Goal: Book appointment/travel/reservation

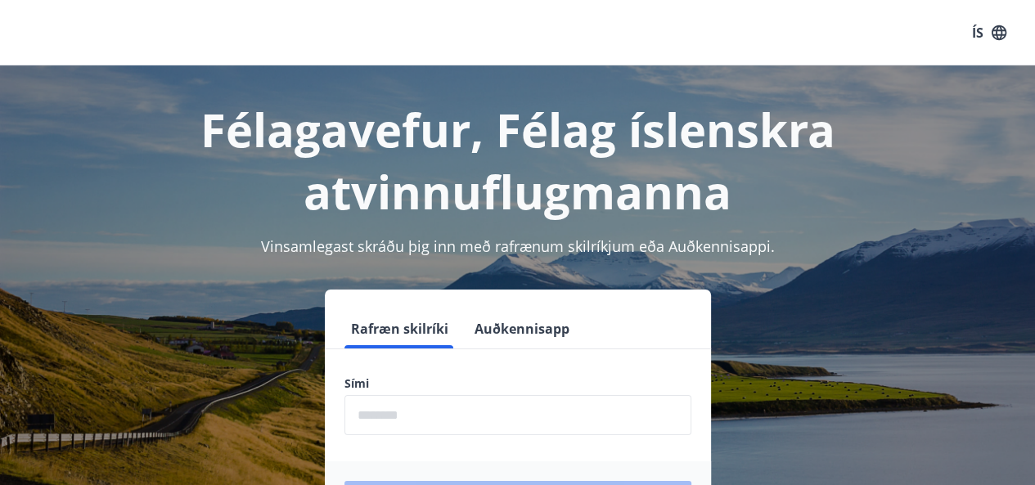
scroll to position [202, 0]
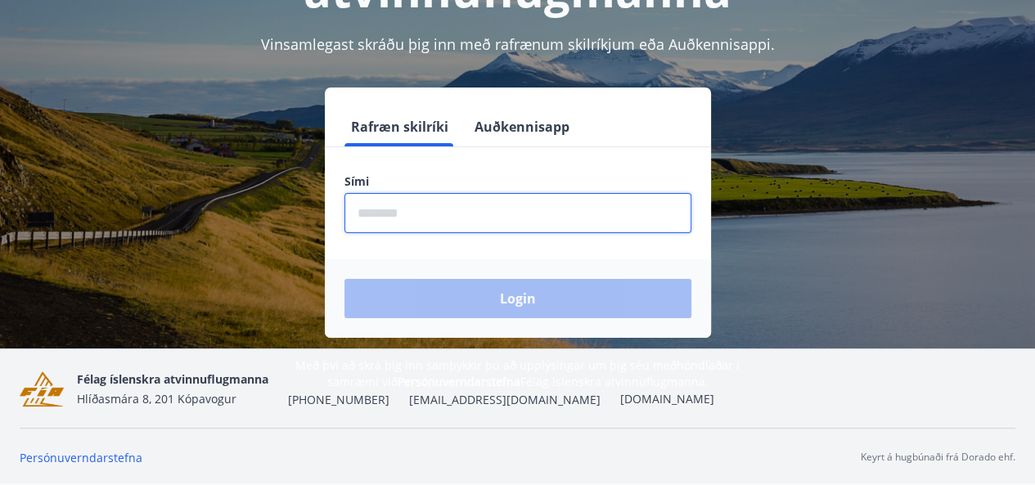
click at [394, 224] on input "phone" at bounding box center [518, 213] width 347 height 40
type input "********"
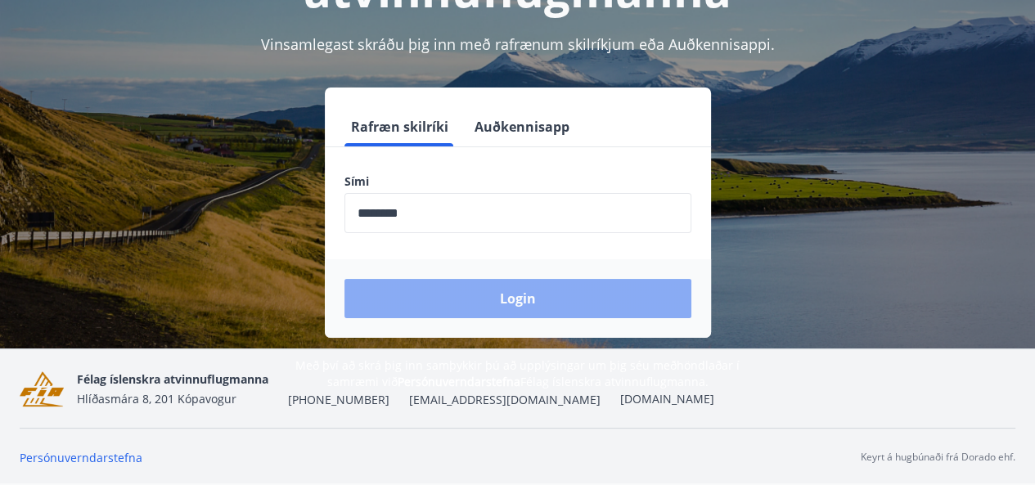
click at [466, 296] on button "Login" at bounding box center [518, 298] width 347 height 39
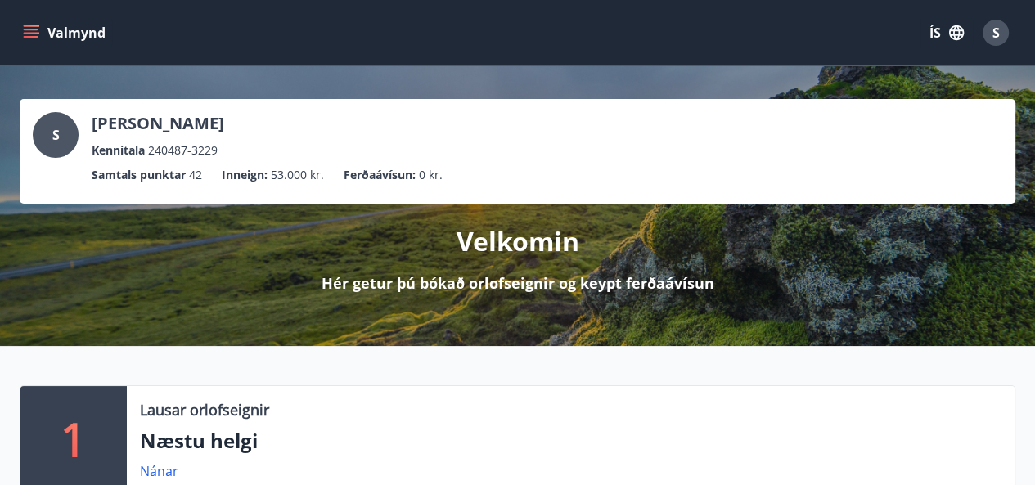
click at [39, 38] on button "Valmynd" at bounding box center [66, 32] width 92 height 29
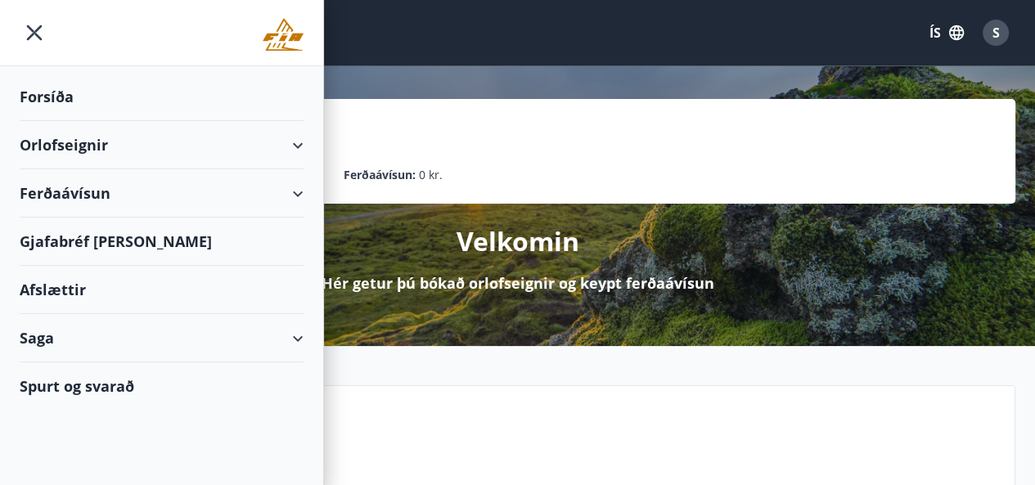
click at [80, 142] on div "Orlofseignir" at bounding box center [162, 145] width 284 height 48
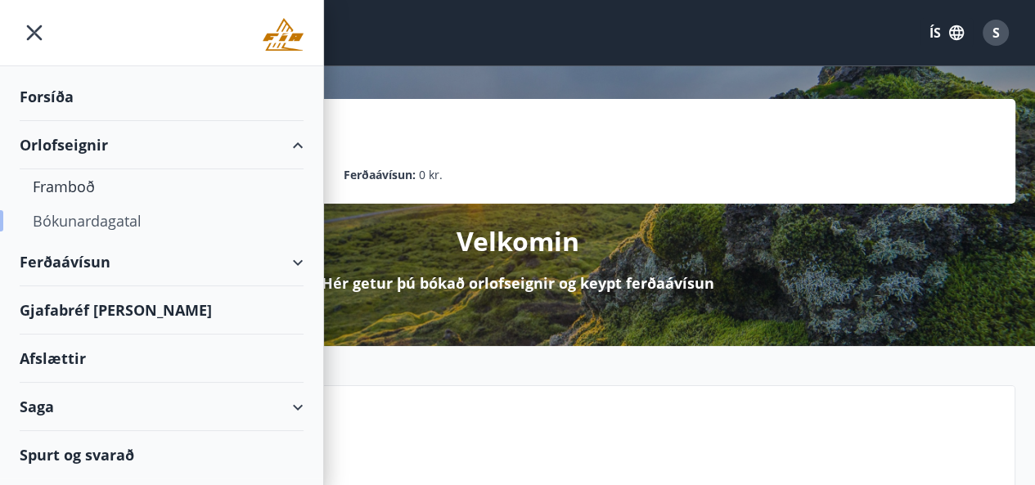
click at [83, 228] on div "Bókunardagatal" at bounding box center [162, 221] width 258 height 34
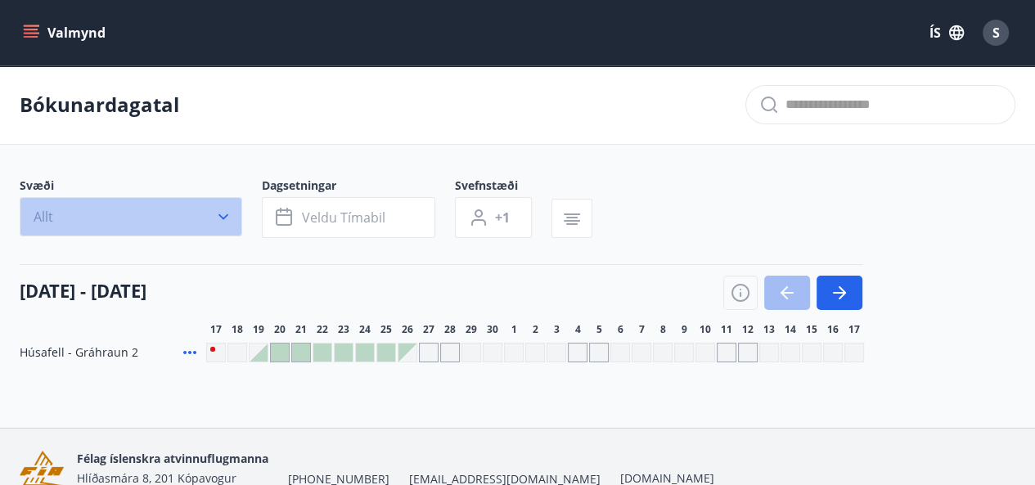
click at [185, 205] on button "Allt" at bounding box center [131, 216] width 223 height 39
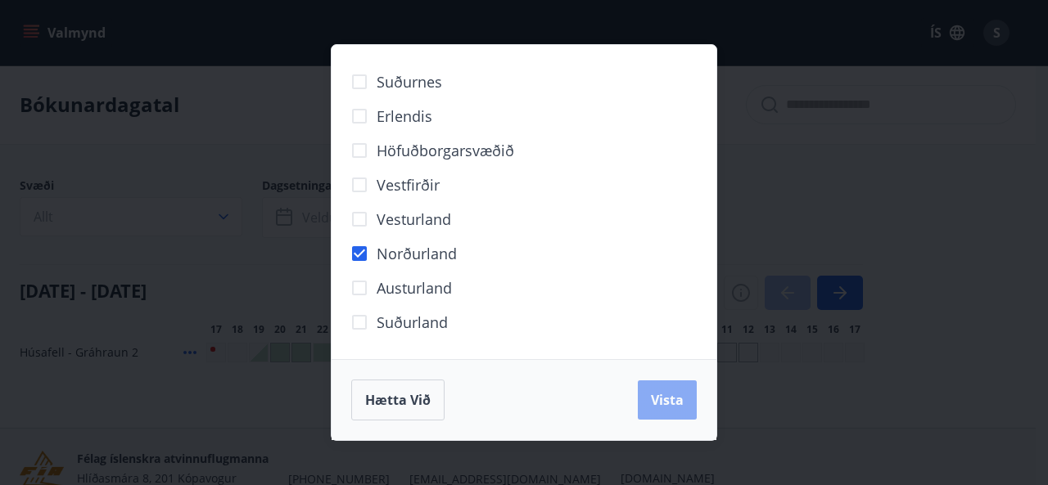
click at [677, 404] on span "Vista" at bounding box center [667, 400] width 33 height 18
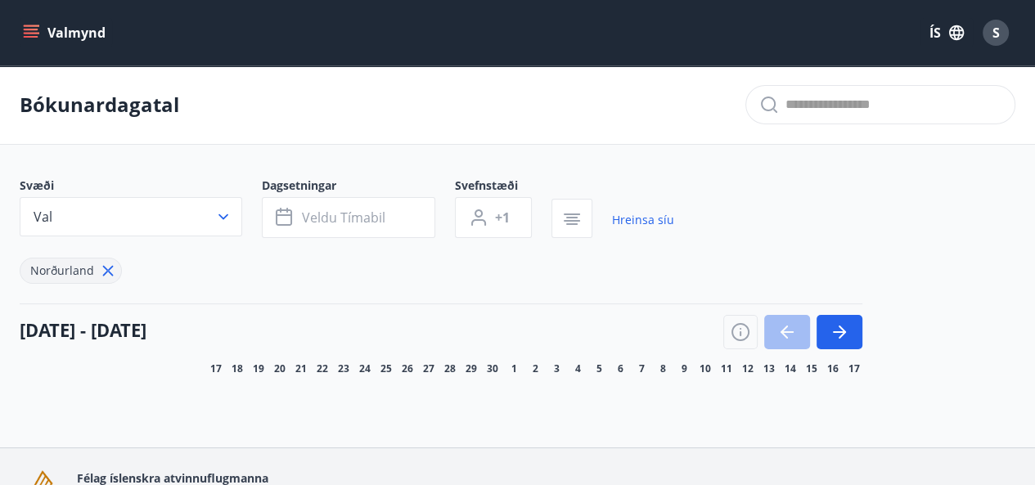
scroll to position [98, 0]
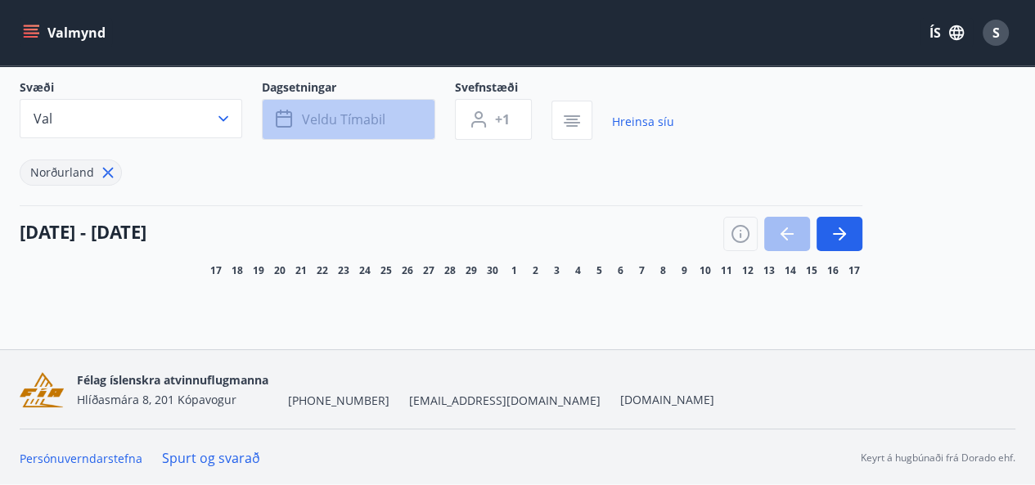
click at [375, 122] on span "Veldu tímabil" at bounding box center [343, 119] width 83 height 18
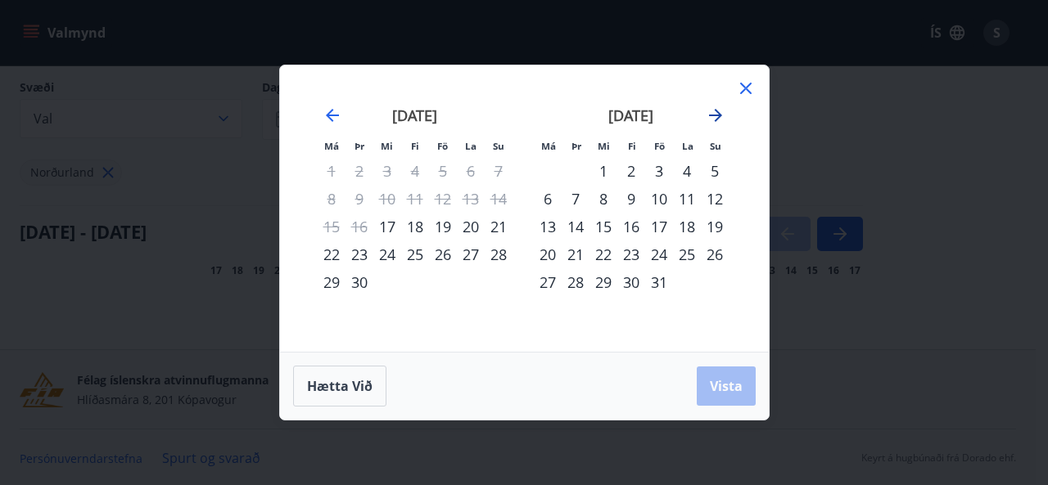
click at [715, 117] on icon "Move forward to switch to the next month." at bounding box center [715, 116] width 20 height 20
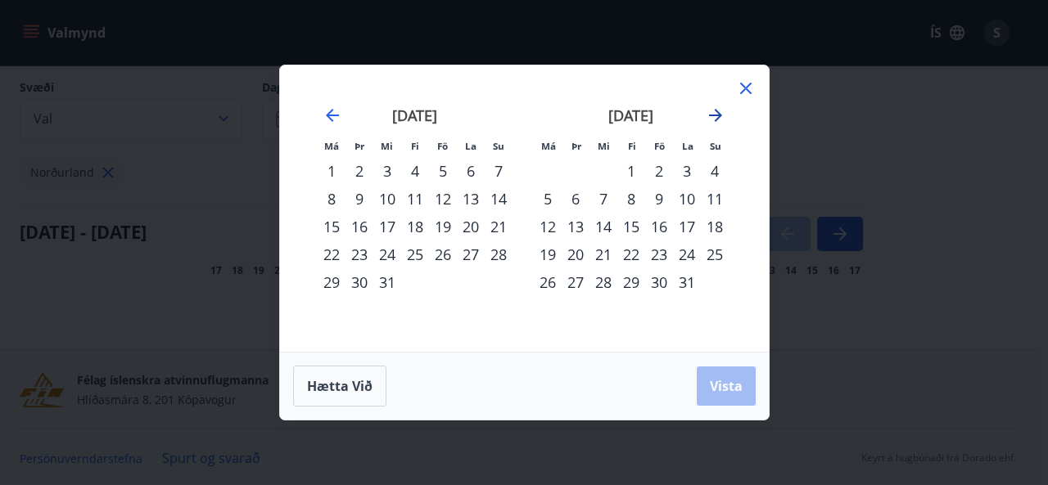
click at [715, 117] on icon "Move forward to switch to the next month." at bounding box center [715, 116] width 20 height 20
click at [657, 202] on div "6" at bounding box center [659, 199] width 28 height 28
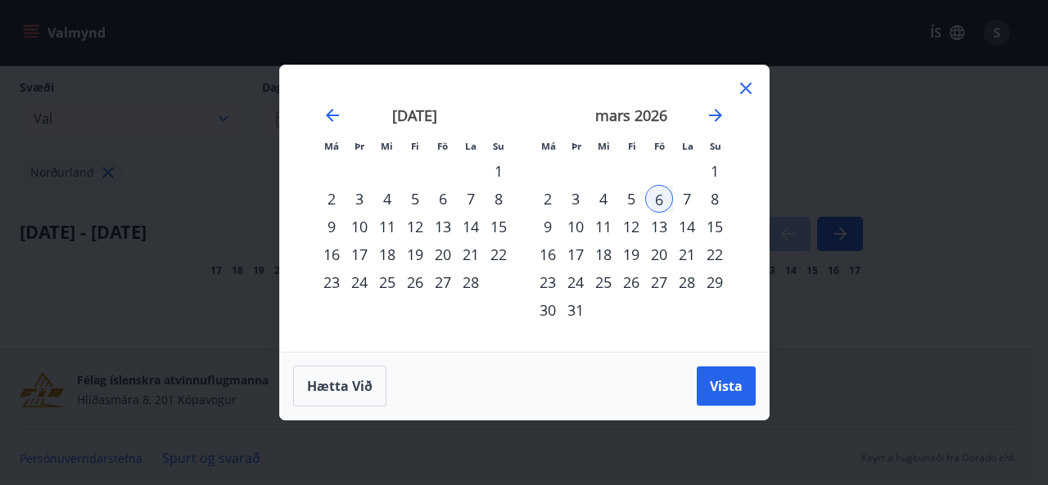
click at [576, 225] on div "10" at bounding box center [575, 227] width 28 height 28
click at [724, 382] on span "Vista" at bounding box center [726, 386] width 33 height 18
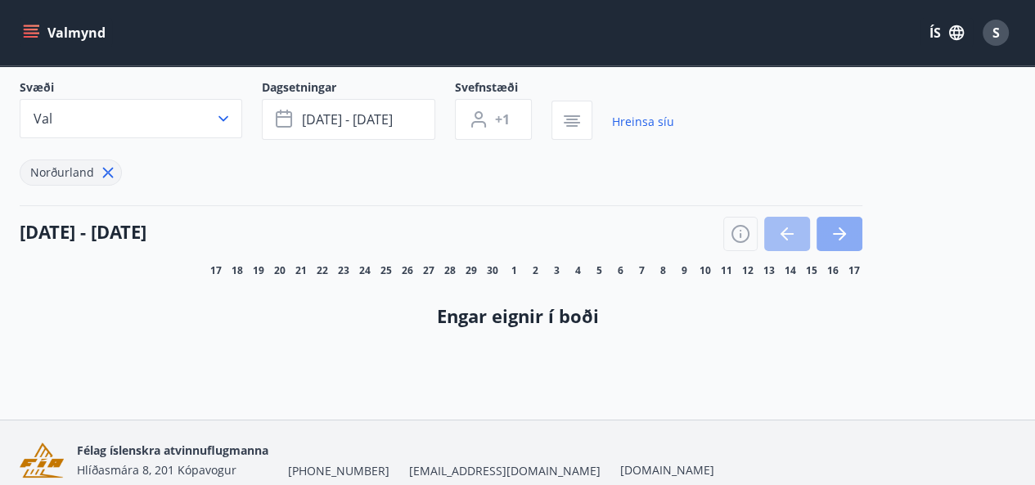
click at [839, 234] on icon "button" at bounding box center [840, 234] width 20 height 20
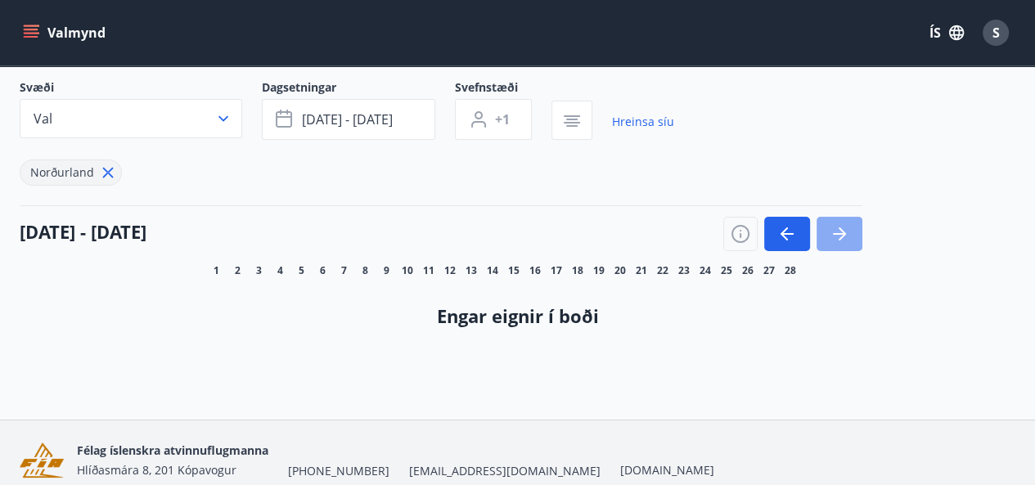
click at [839, 234] on icon "button" at bounding box center [840, 234] width 20 height 20
click at [785, 228] on icon "button" at bounding box center [788, 234] width 20 height 20
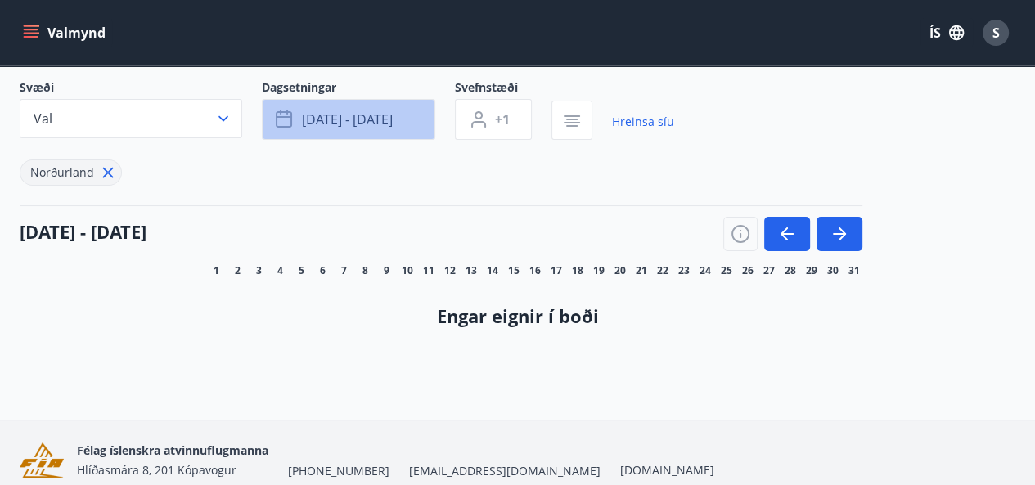
click at [313, 120] on span "[DATE] - [DATE]" at bounding box center [347, 119] width 91 height 18
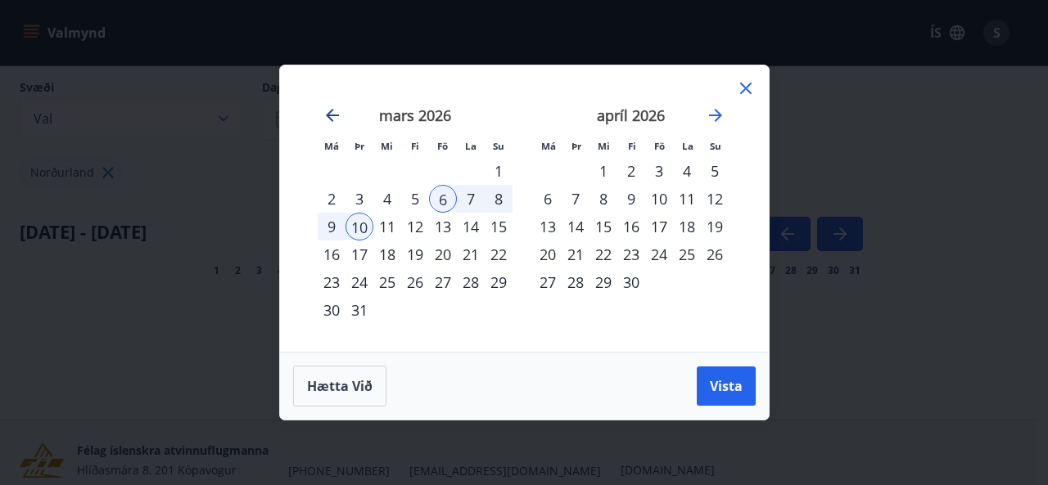
click at [332, 115] on icon "Move backward to switch to the previous month." at bounding box center [332, 115] width 13 height 13
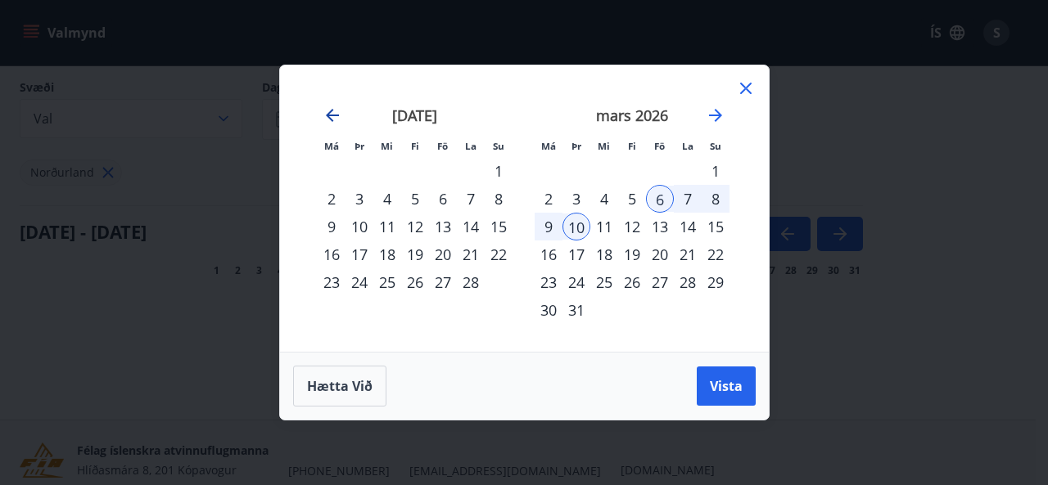
click at [332, 115] on icon "Move backward to switch to the previous month." at bounding box center [332, 115] width 13 height 13
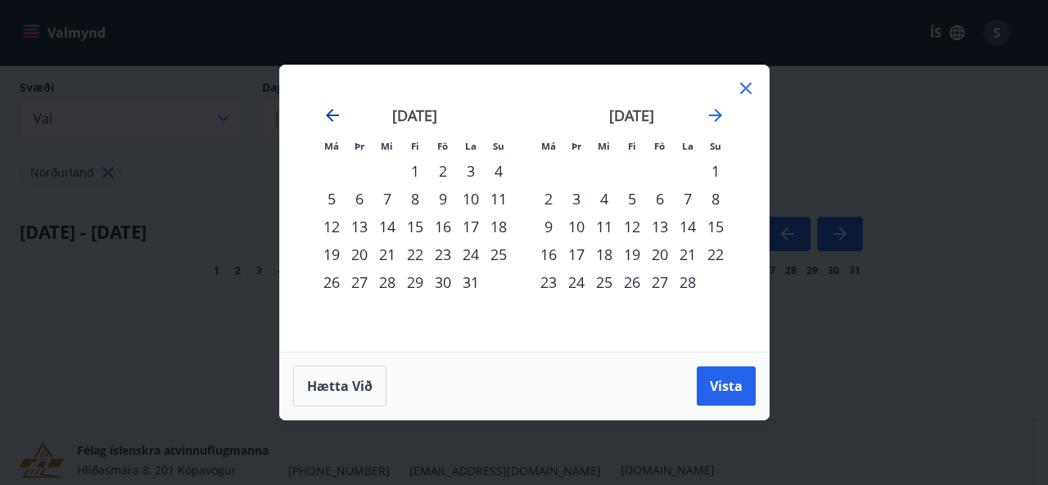
click at [332, 115] on icon "Move backward to switch to the previous month." at bounding box center [332, 115] width 13 height 13
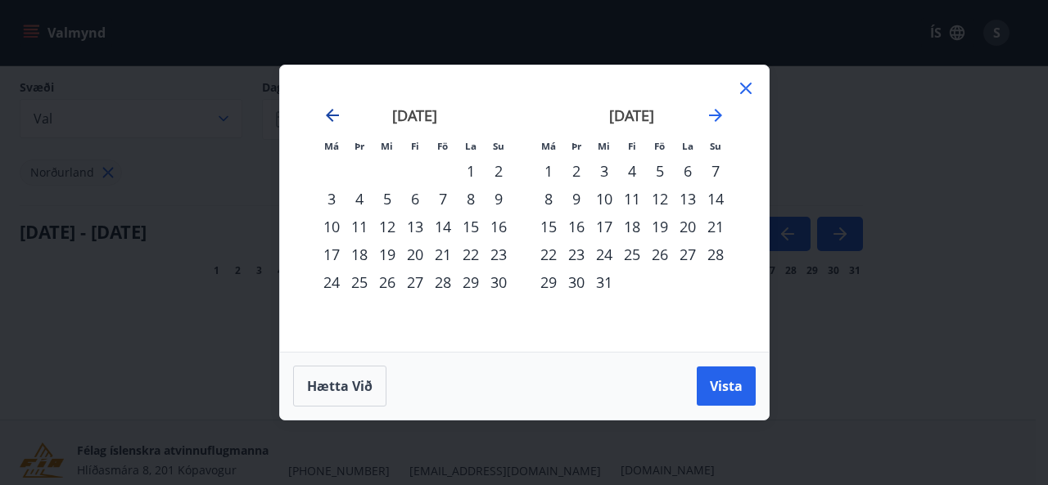
click at [332, 115] on icon "Move backward to switch to the previous month." at bounding box center [332, 115] width 13 height 13
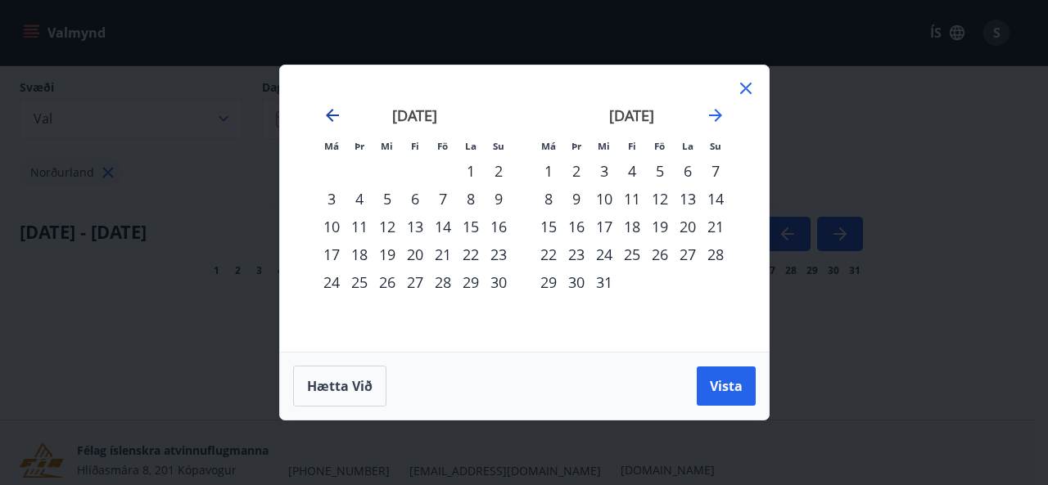
click at [332, 115] on icon "Move backward to switch to the previous month." at bounding box center [332, 115] width 13 height 13
click at [331, 113] on icon "Move backward to switch to the previous month." at bounding box center [332, 116] width 20 height 20
drag, startPoint x: 331, startPoint y: 113, endPoint x: 355, endPoint y: 382, distance: 270.3
click at [355, 382] on div "Má Þr Mi Fi Fö La Su Má Þr Mi Fi Fö La Su nóvember 2025 1 2 3 4 5 6 7 8 9 10 11…" at bounding box center [524, 243] width 490 height 356
click at [355, 382] on span "Hætta við" at bounding box center [339, 386] width 65 height 18
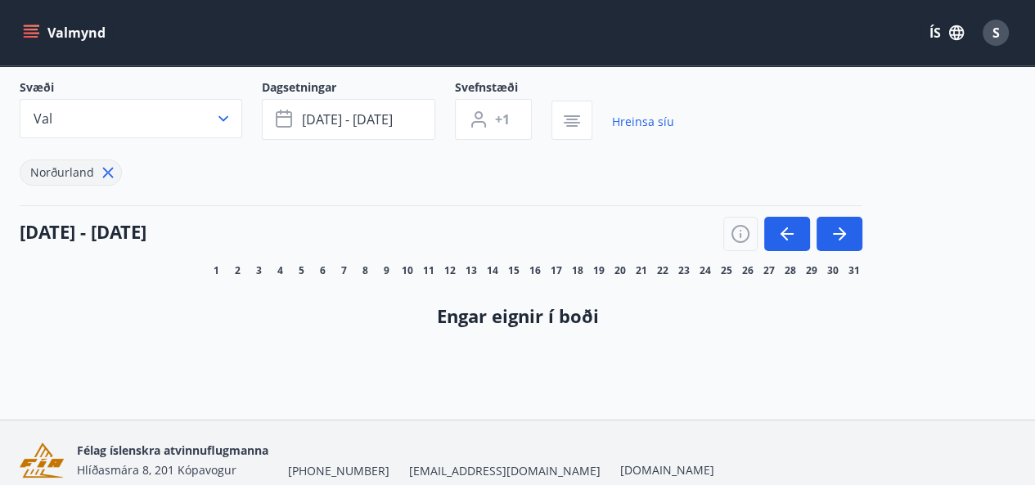
click at [106, 172] on icon at bounding box center [108, 173] width 11 height 11
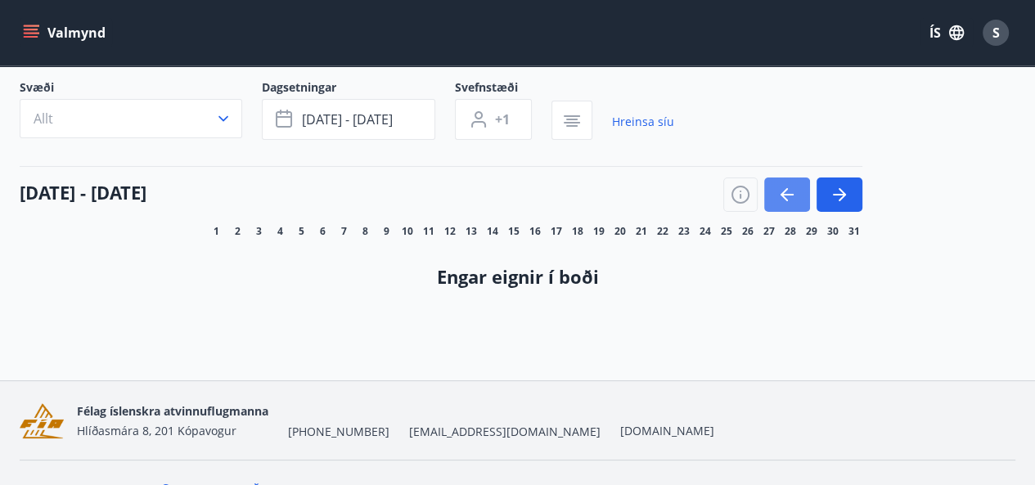
click at [805, 192] on button "button" at bounding box center [787, 195] width 46 height 34
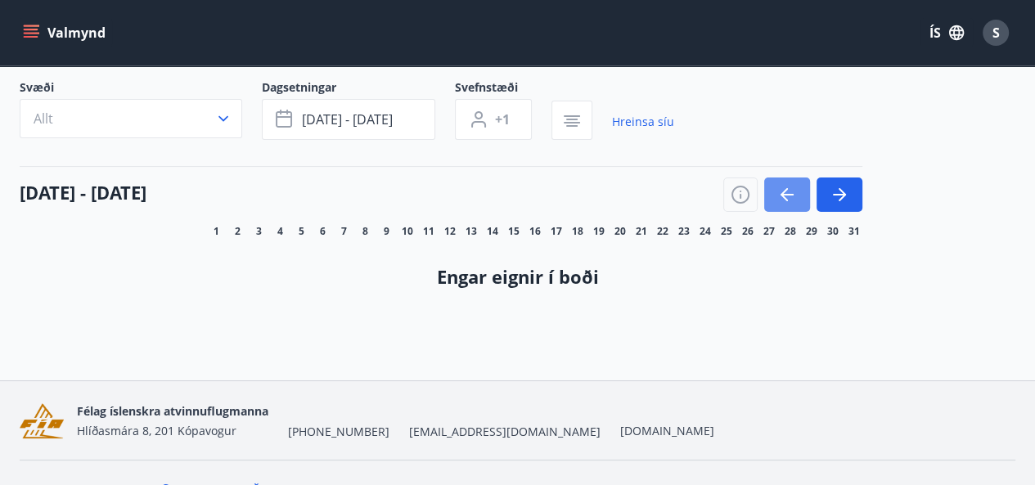
click at [805, 192] on button "button" at bounding box center [787, 195] width 46 height 34
click at [805, 192] on div at bounding box center [793, 195] width 139 height 34
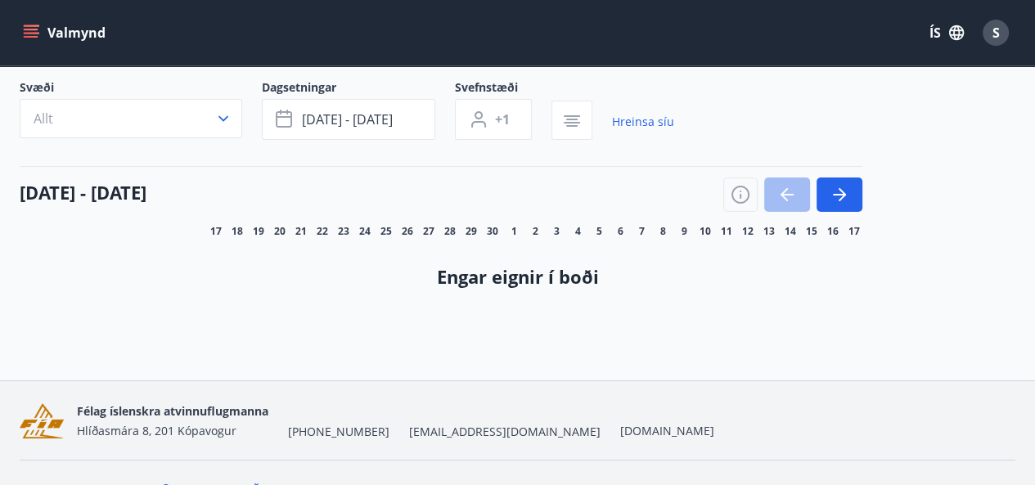
click at [805, 192] on div at bounding box center [793, 195] width 139 height 34
click at [237, 273] on h4 "Engar eignir í boði" at bounding box center [518, 276] width 944 height 25
click at [624, 128] on link "Hreinsa síu" at bounding box center [643, 122] width 62 height 36
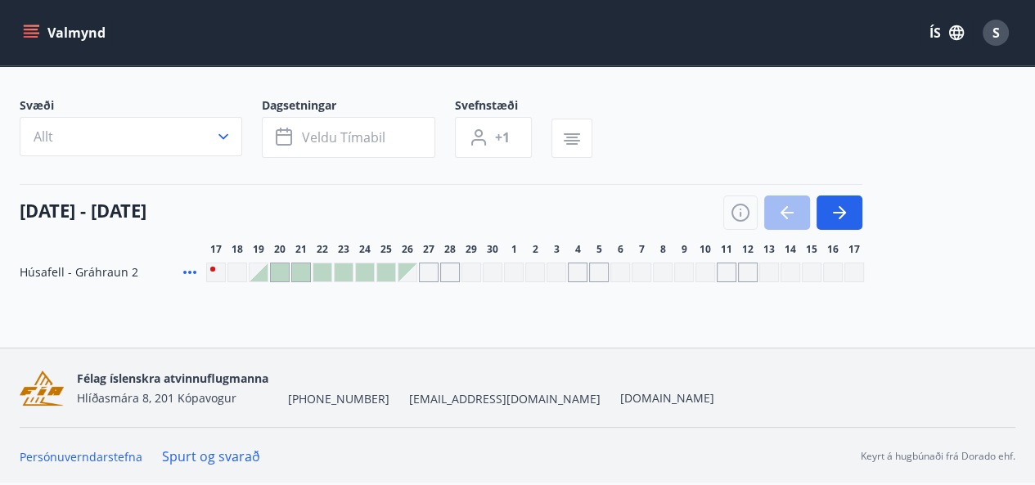
scroll to position [79, 0]
click at [36, 41] on button "Valmynd" at bounding box center [66, 32] width 92 height 29
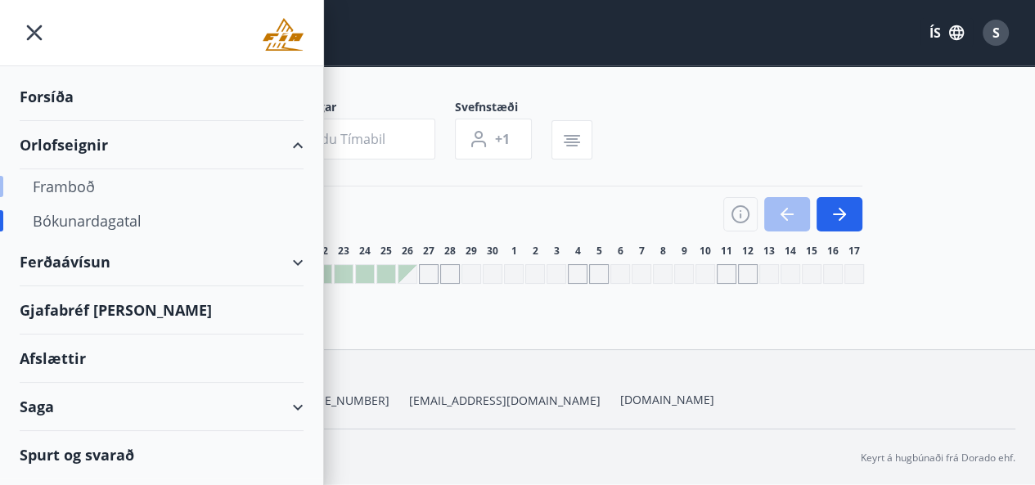
click at [62, 190] on div "Framboð" at bounding box center [162, 186] width 258 height 34
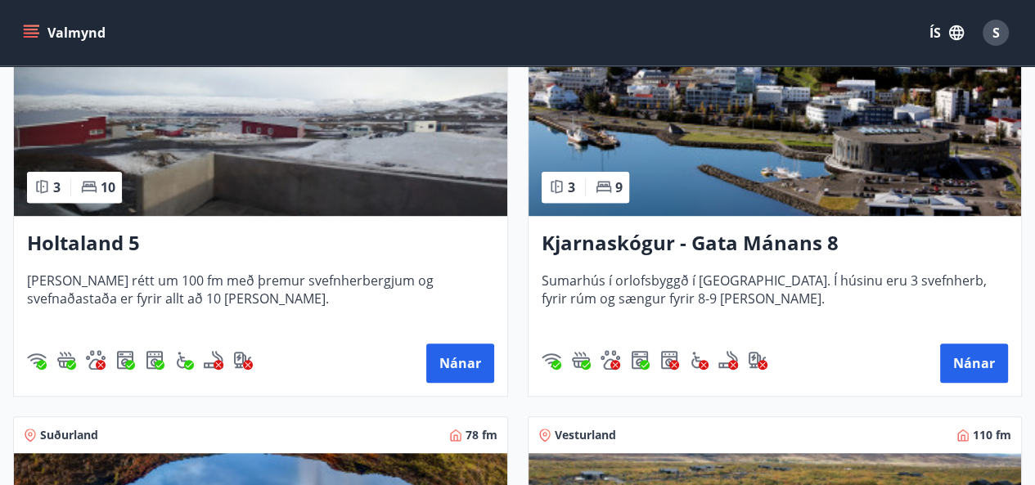
scroll to position [832, 0]
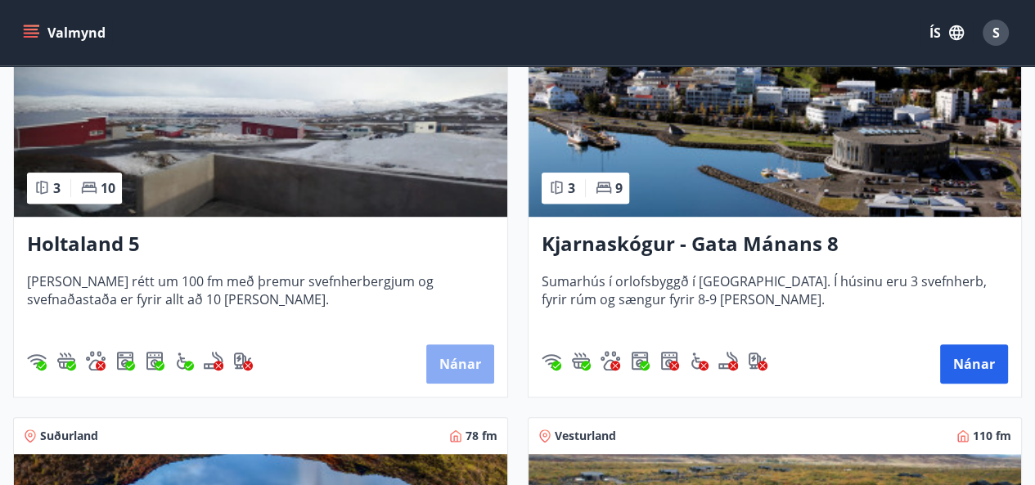
click at [479, 369] on button "Nánar" at bounding box center [460, 364] width 68 height 39
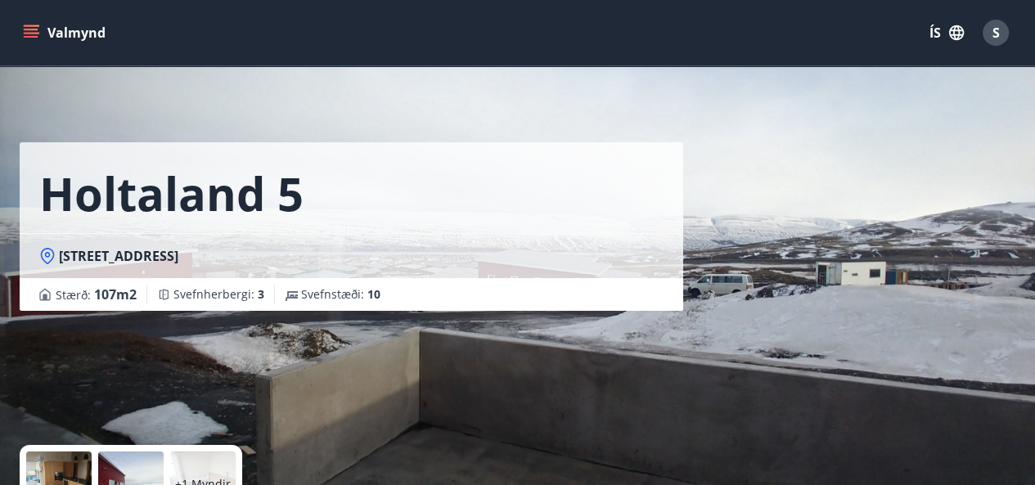
click at [33, 40] on icon "menu" at bounding box center [31, 33] width 16 height 16
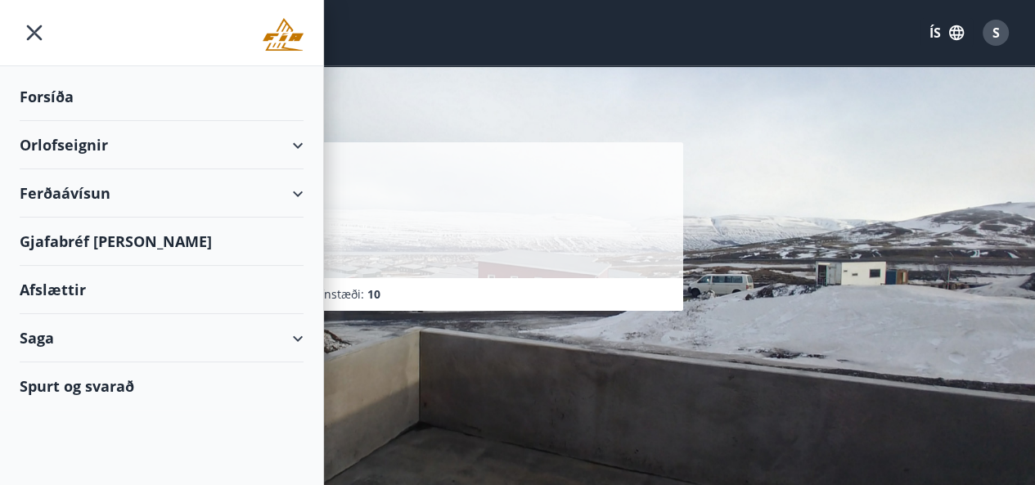
click at [104, 156] on div "Orlofseignir" at bounding box center [162, 145] width 284 height 48
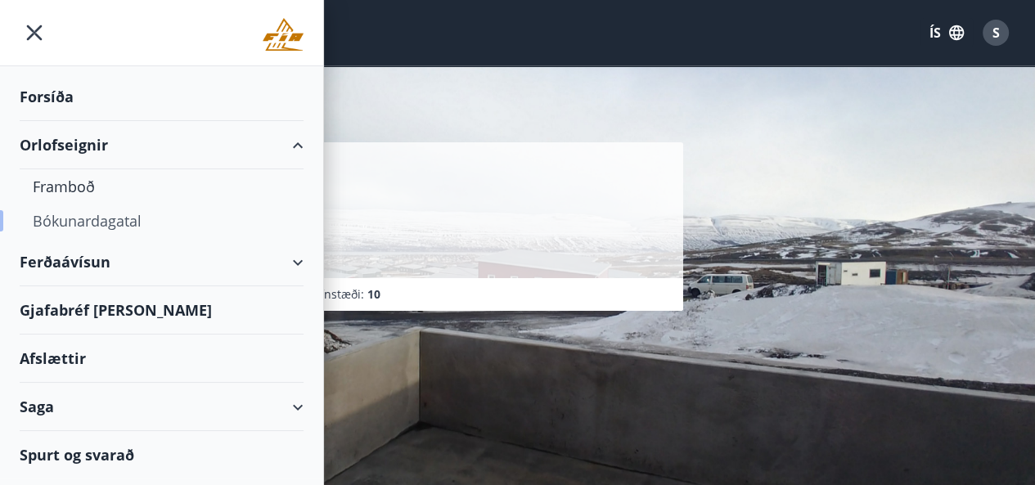
click at [88, 219] on div "Bókunardagatal" at bounding box center [162, 221] width 258 height 34
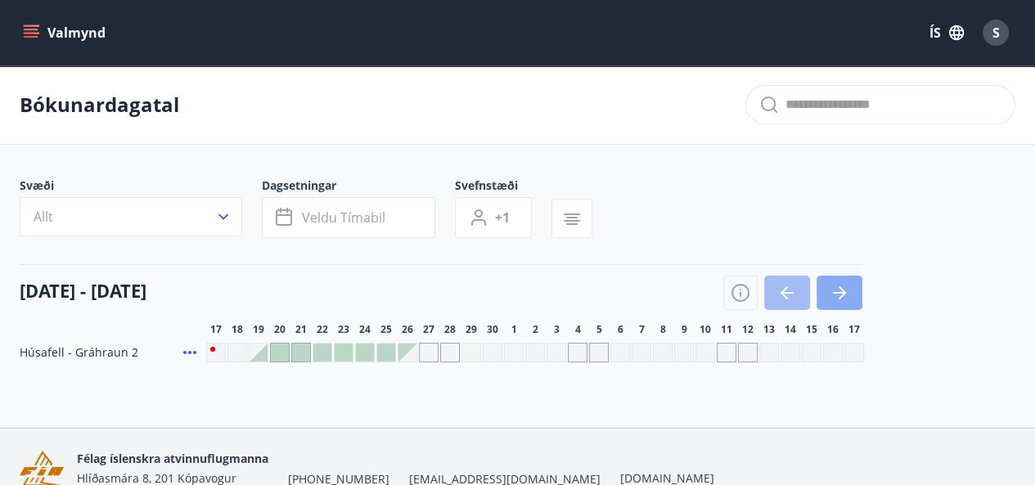
click at [841, 290] on icon "button" at bounding box center [840, 293] width 20 height 20
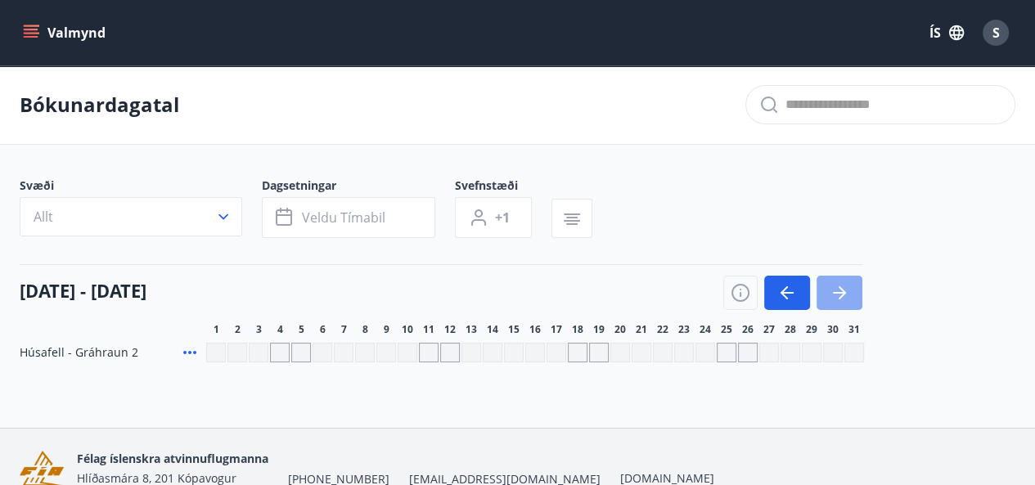
click at [841, 290] on icon "button" at bounding box center [840, 293] width 20 height 20
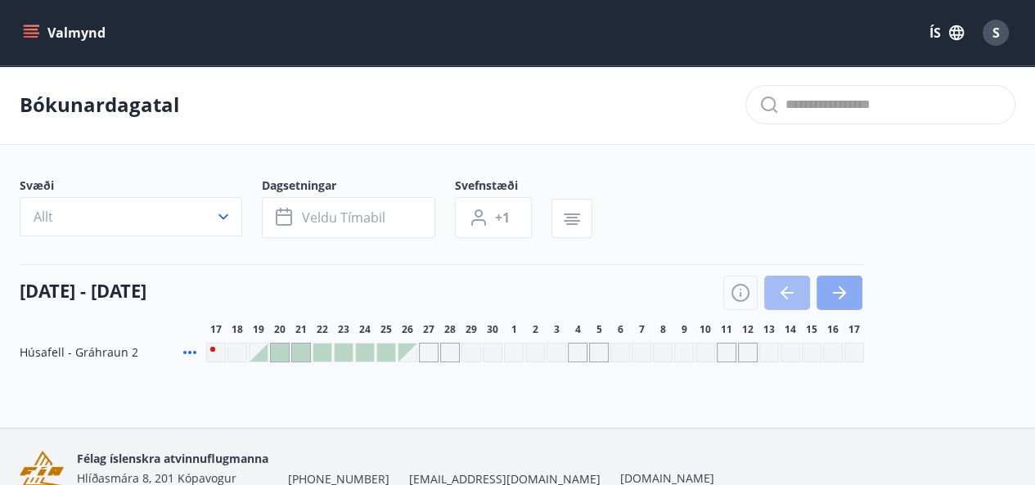
click at [834, 285] on icon "button" at bounding box center [840, 293] width 20 height 20
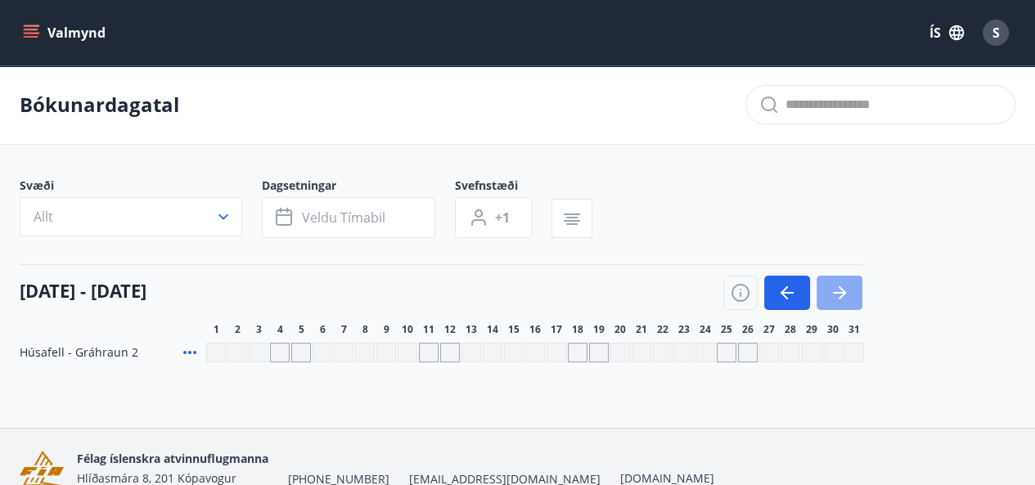
click at [834, 285] on icon "button" at bounding box center [840, 293] width 20 height 20
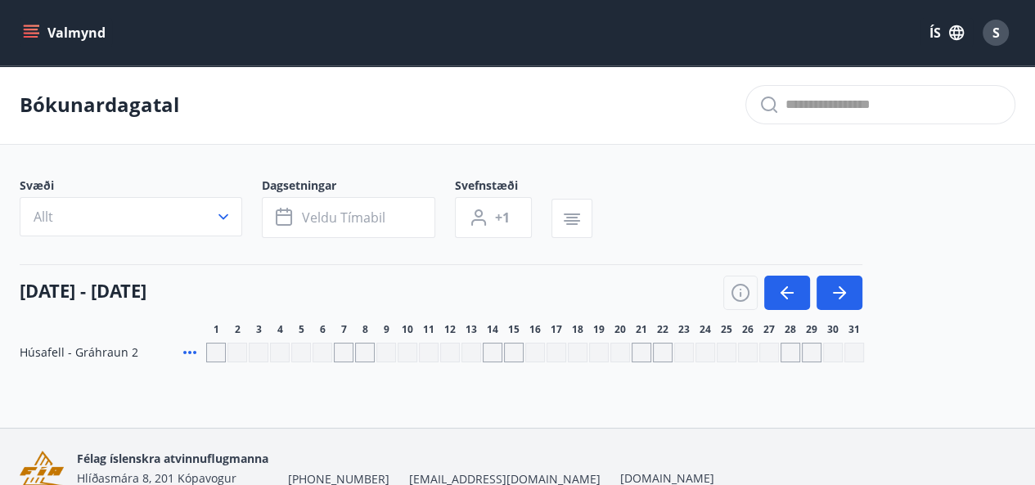
click at [29, 26] on icon "menu" at bounding box center [33, 26] width 18 height 2
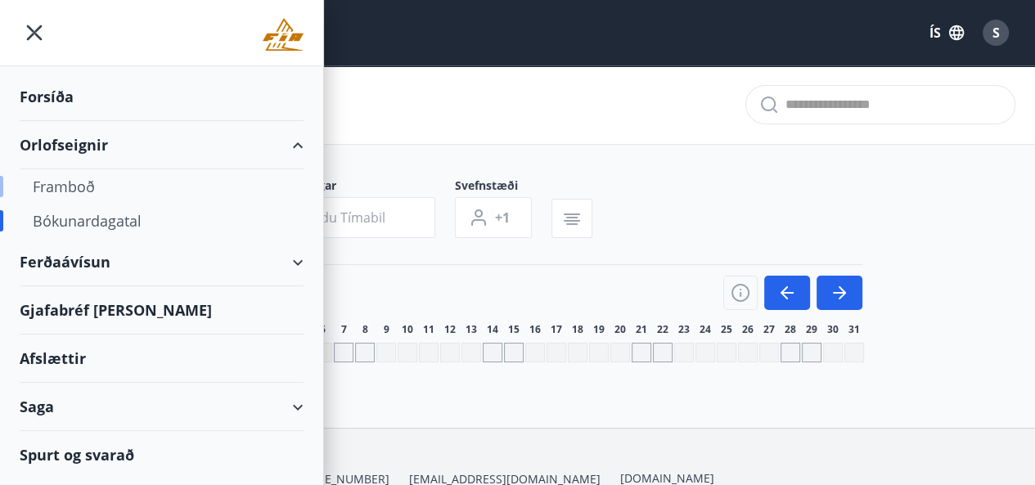
click at [70, 187] on div "Framboð" at bounding box center [162, 186] width 258 height 34
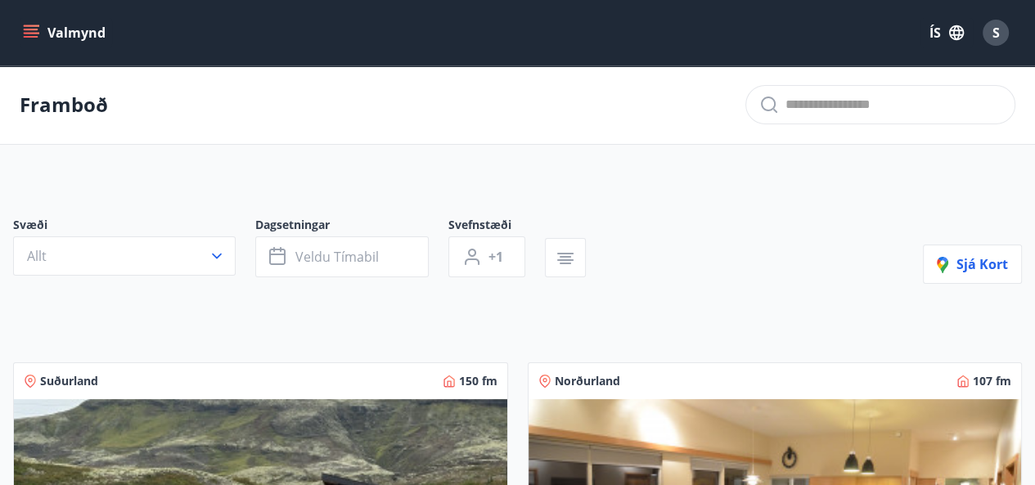
click at [30, 39] on icon "menu" at bounding box center [31, 33] width 16 height 16
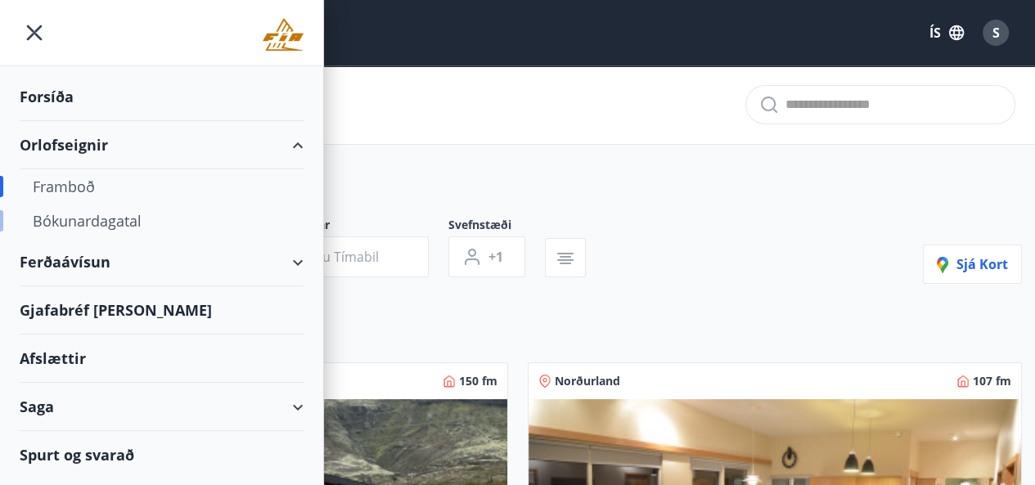
click at [95, 220] on div "Bókunardagatal" at bounding box center [162, 221] width 258 height 34
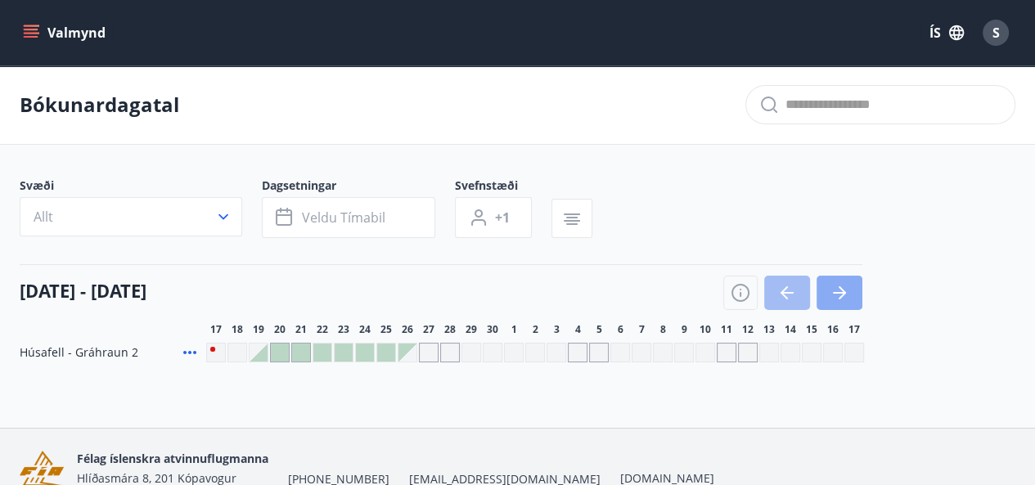
click at [855, 294] on button "button" at bounding box center [840, 293] width 46 height 34
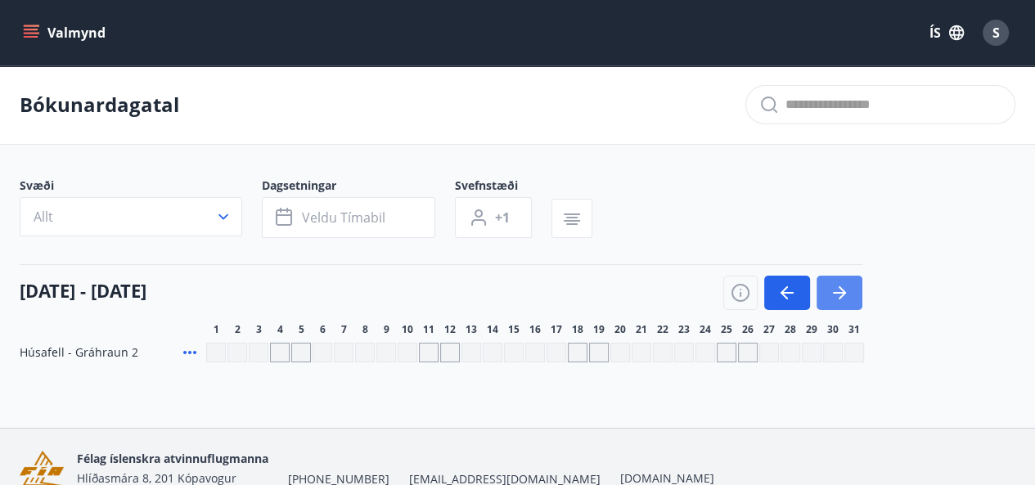
click at [855, 294] on button "button" at bounding box center [840, 293] width 46 height 34
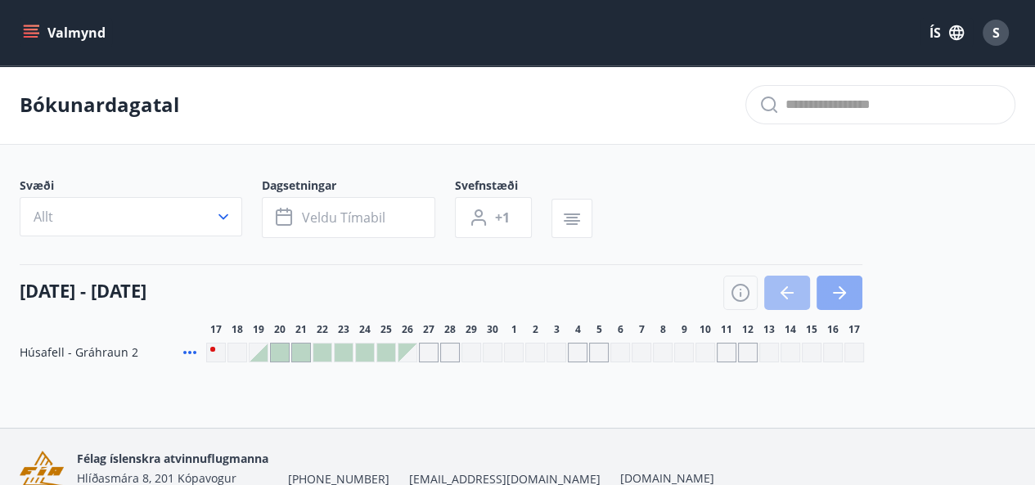
click at [840, 301] on icon "button" at bounding box center [840, 293] width 20 height 20
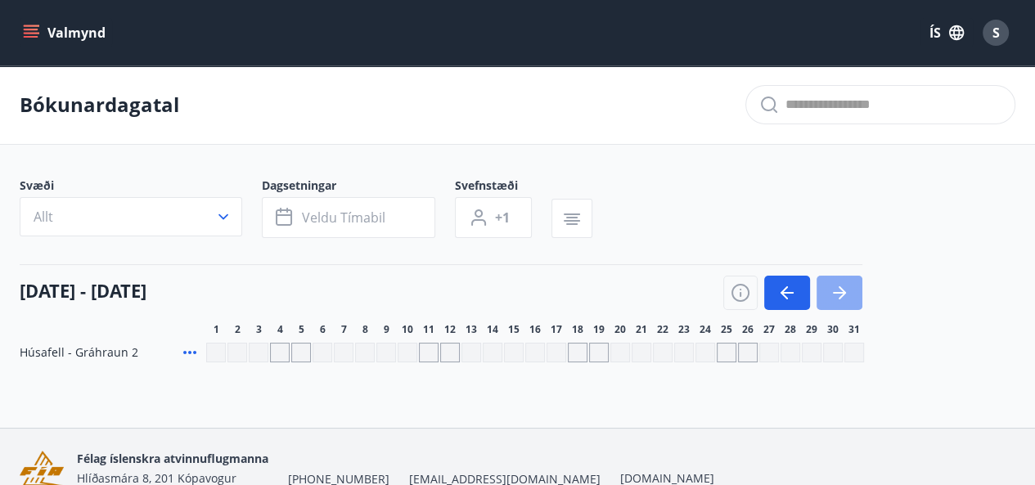
click at [840, 301] on icon "button" at bounding box center [840, 293] width 20 height 20
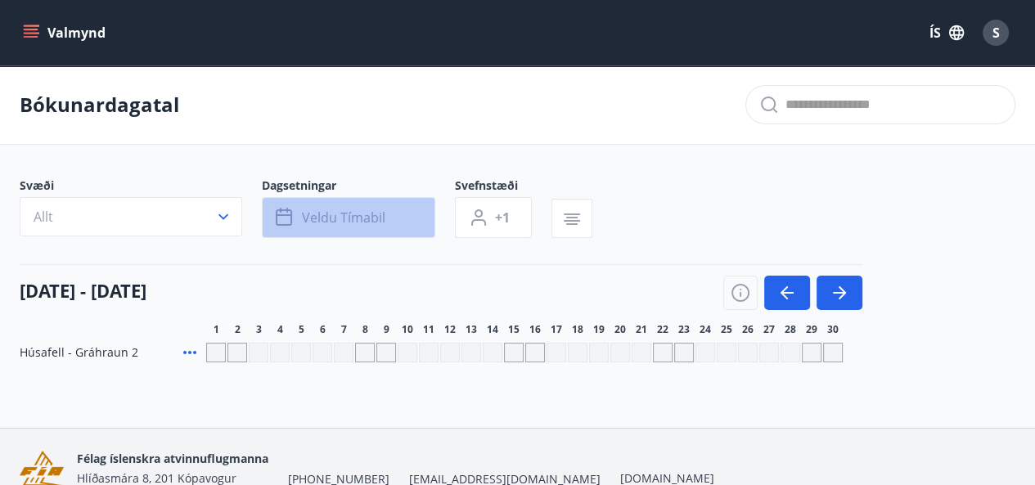
click at [368, 218] on span "Veldu tímabil" at bounding box center [343, 218] width 83 height 18
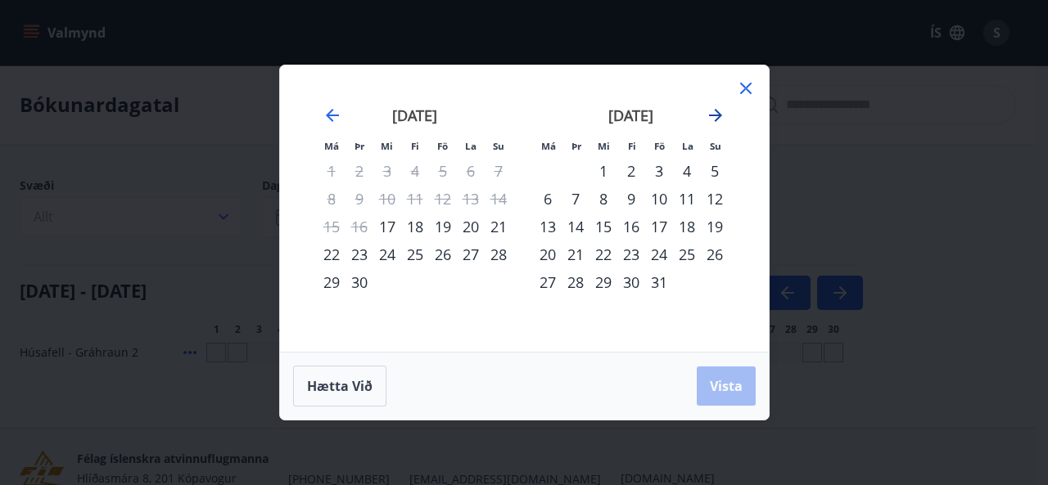
click at [719, 110] on icon "Move forward to switch to the next month." at bounding box center [715, 116] width 20 height 20
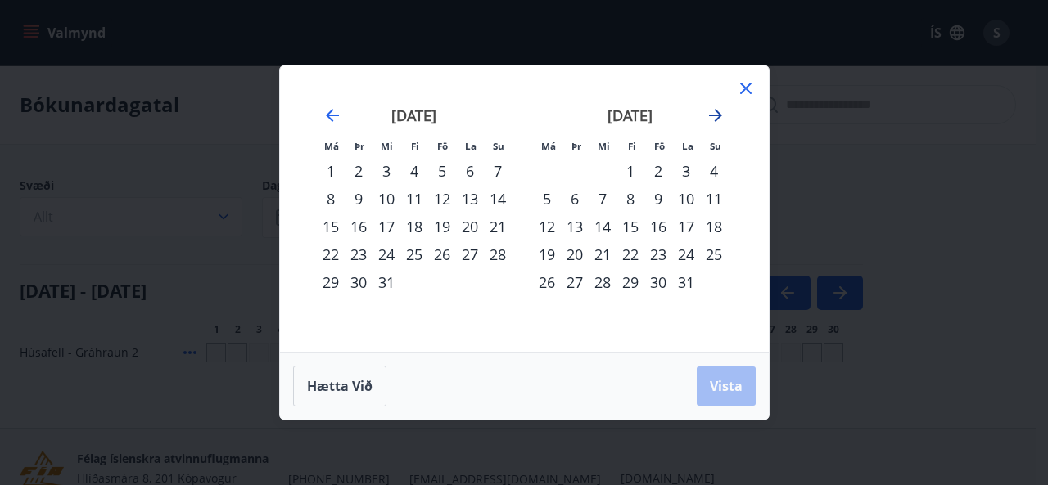
click at [719, 110] on icon "Move forward to switch to the next month." at bounding box center [715, 116] width 20 height 20
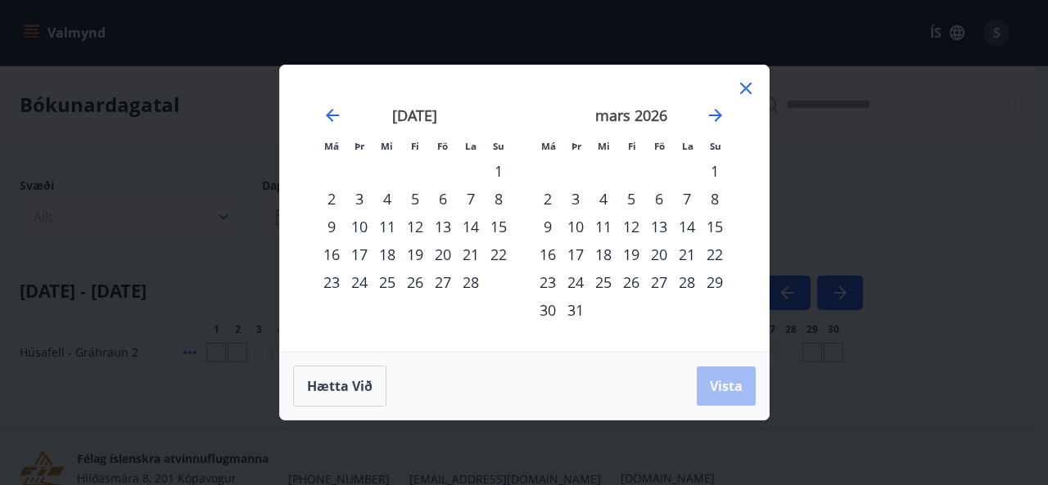
click at [741, 83] on icon at bounding box center [745, 88] width 11 height 11
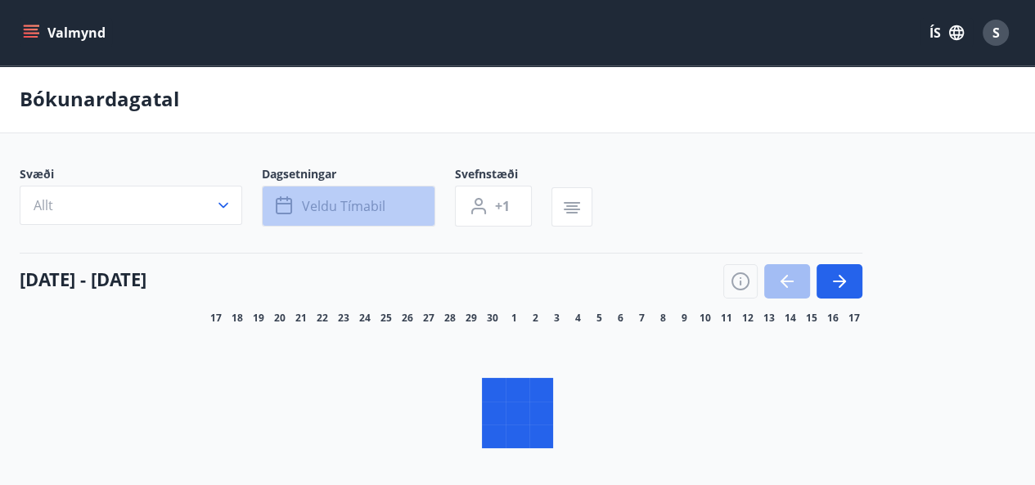
click at [341, 219] on button "Veldu tímabil" at bounding box center [349, 206] width 174 height 41
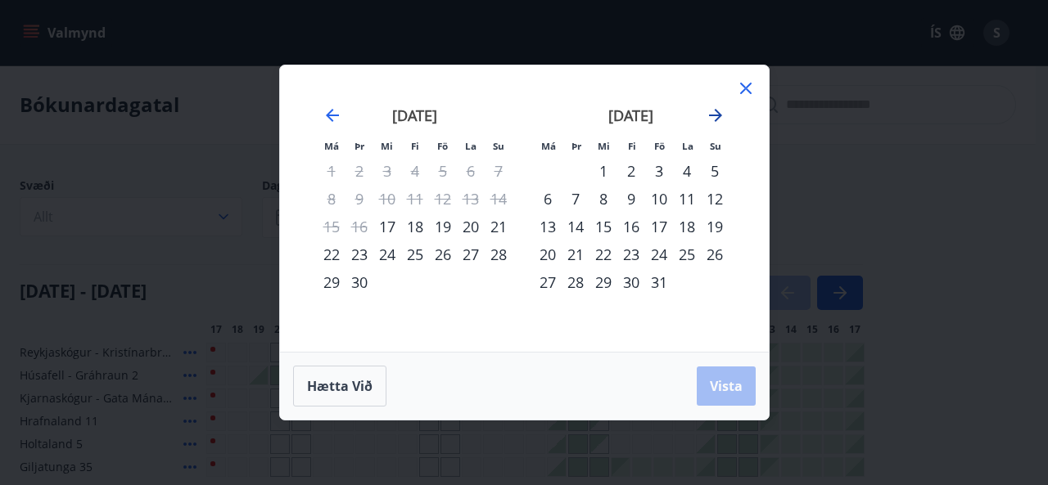
click at [714, 120] on icon "Move forward to switch to the next month." at bounding box center [715, 115] width 13 height 13
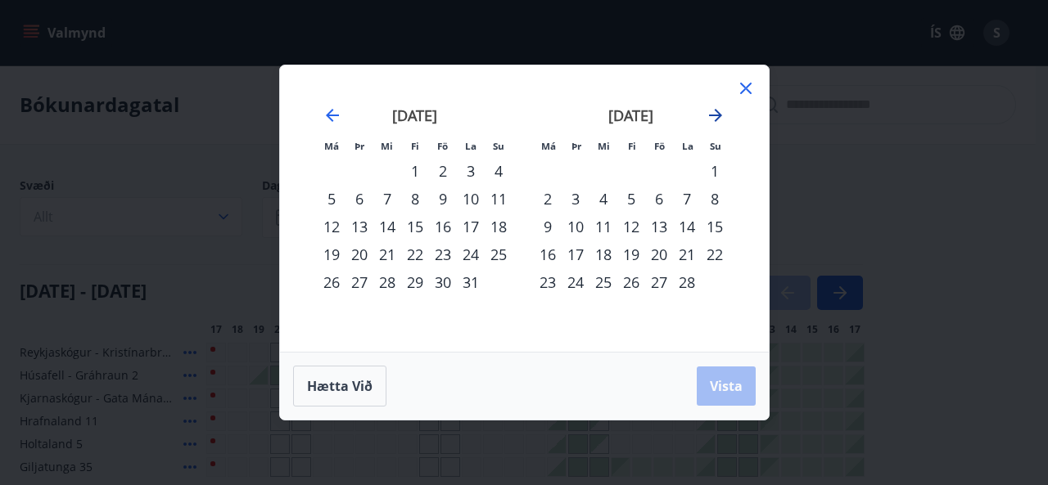
click at [714, 120] on icon "Move forward to switch to the next month." at bounding box center [715, 115] width 13 height 13
click at [656, 197] on div "6" at bounding box center [659, 199] width 28 height 28
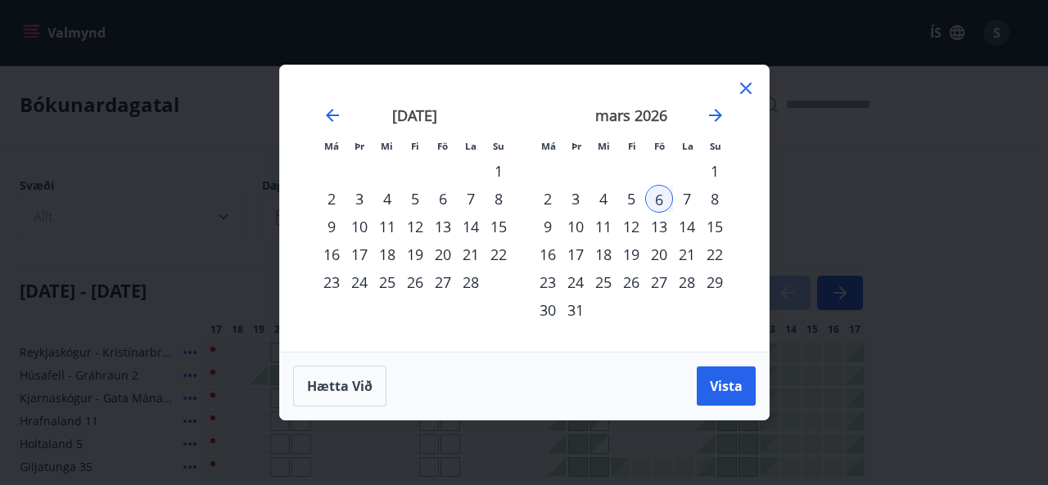
click at [574, 229] on div "10" at bounding box center [575, 227] width 28 height 28
click at [714, 385] on span "Vista" at bounding box center [726, 386] width 33 height 18
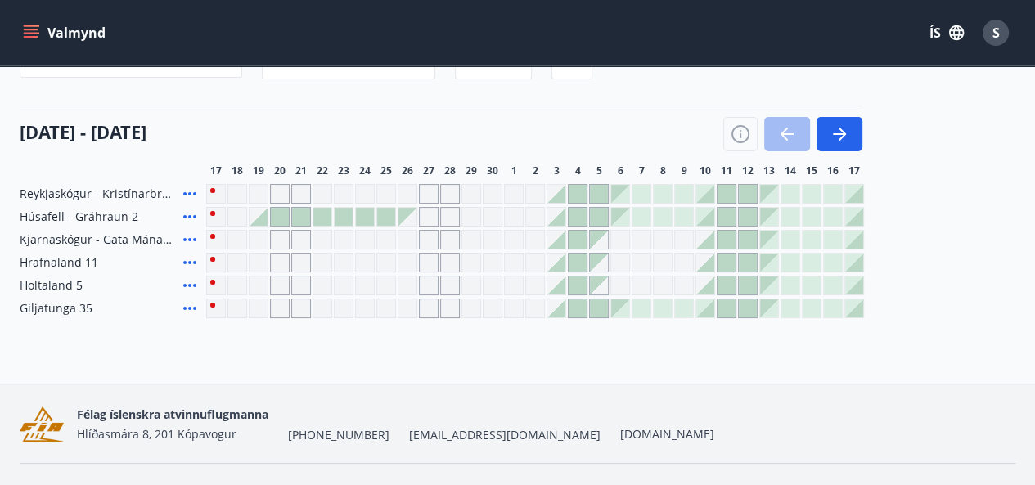
scroll to position [165, 0]
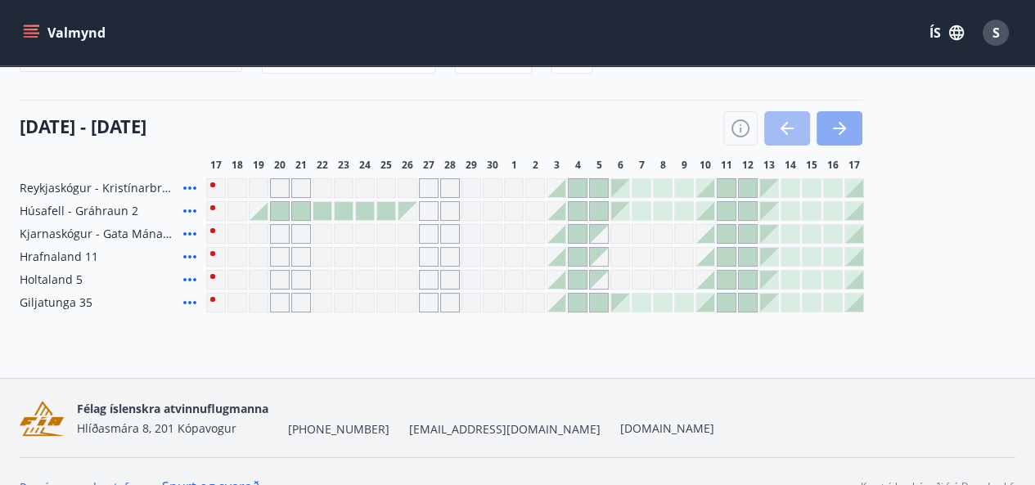
click at [838, 128] on icon "button" at bounding box center [839, 129] width 13 height 2
drag, startPoint x: 838, startPoint y: 127, endPoint x: 343, endPoint y: 47, distance: 501.6
click at [838, 128] on icon "button" at bounding box center [839, 129] width 13 height 2
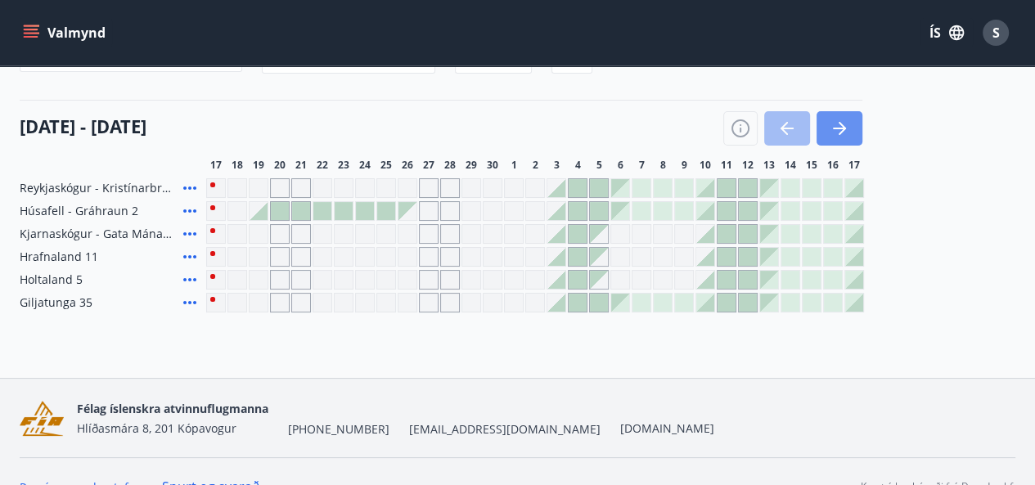
click at [838, 128] on icon "button" at bounding box center [839, 129] width 13 height 2
click at [71, 276] on span "Holtaland 5" at bounding box center [51, 280] width 63 height 16
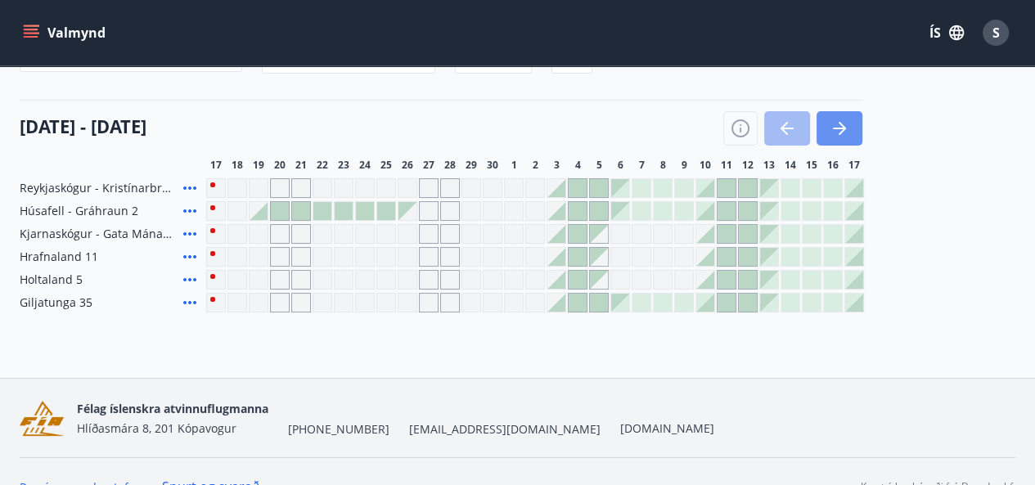
click at [189, 277] on icon at bounding box center [190, 280] width 20 height 20
click at [72, 376] on div "Bókunardagatal Svæði Allt Dagsetningar mar 06 - mar 10 Svefnstæði +1 Hreinsa sí…" at bounding box center [517, 139] width 1035 height 477
click at [633, 149] on div "17 september - 17 október 17 18 19 20 21 22 23 24 25 26 27 28 29 30 1 2 3 4 5 6…" at bounding box center [518, 136] width 996 height 72
click at [846, 80] on div "Svæði Allt Dagsetningar mar 06 - mar 10 Svefnstæði +1 Hreinsa síu" at bounding box center [518, 46] width 996 height 67
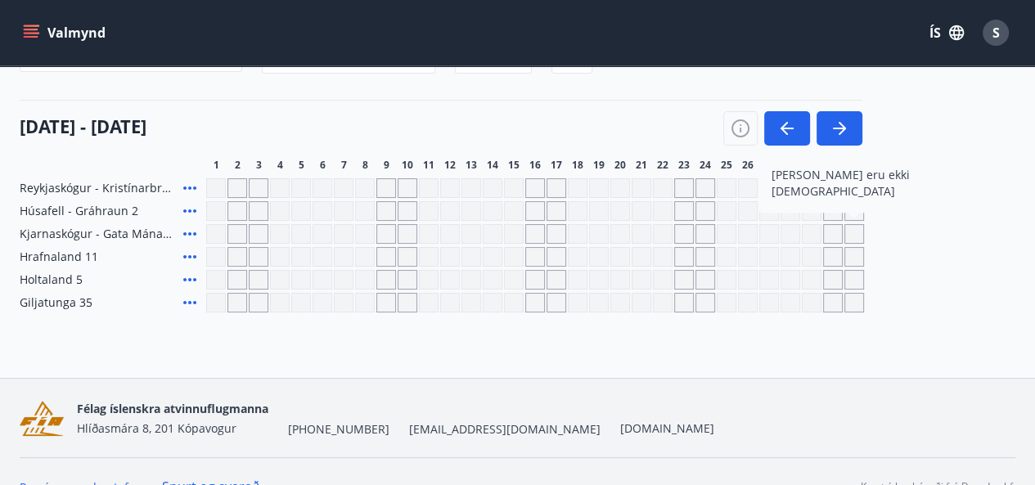
scroll to position [69, 0]
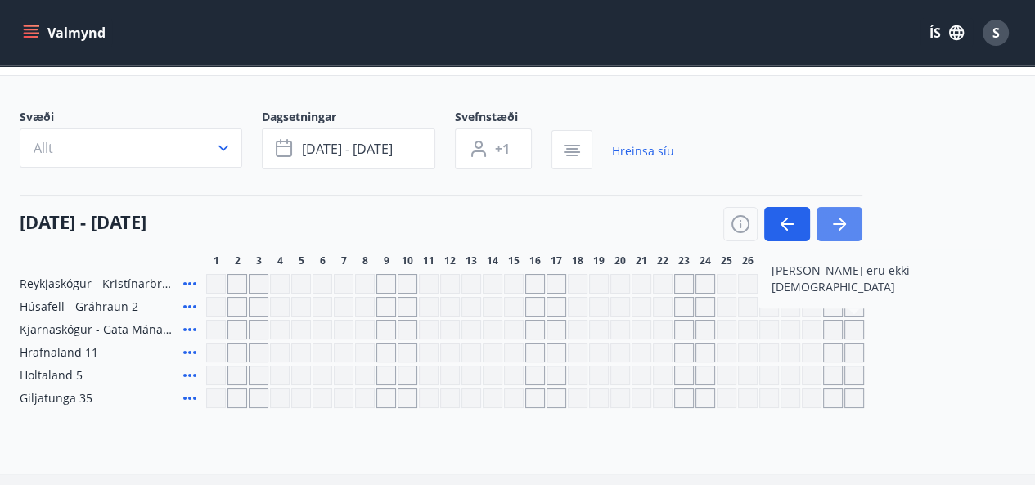
click at [850, 232] on button "button" at bounding box center [840, 224] width 46 height 34
click at [790, 221] on icon "button" at bounding box center [788, 224] width 20 height 20
click at [767, 228] on button "button" at bounding box center [787, 224] width 46 height 34
click at [792, 226] on icon "button" at bounding box center [788, 224] width 20 height 20
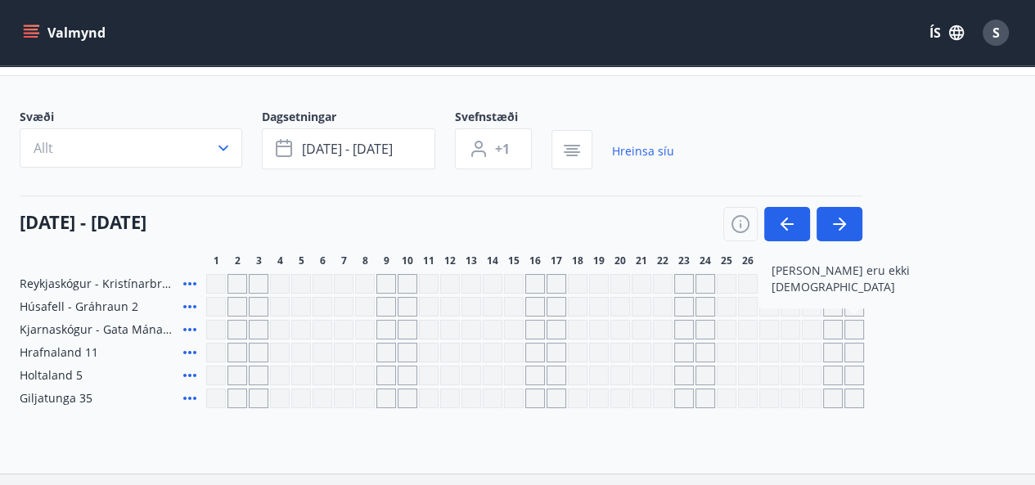
click at [632, 151] on link "Hreinsa síu" at bounding box center [643, 151] width 62 height 36
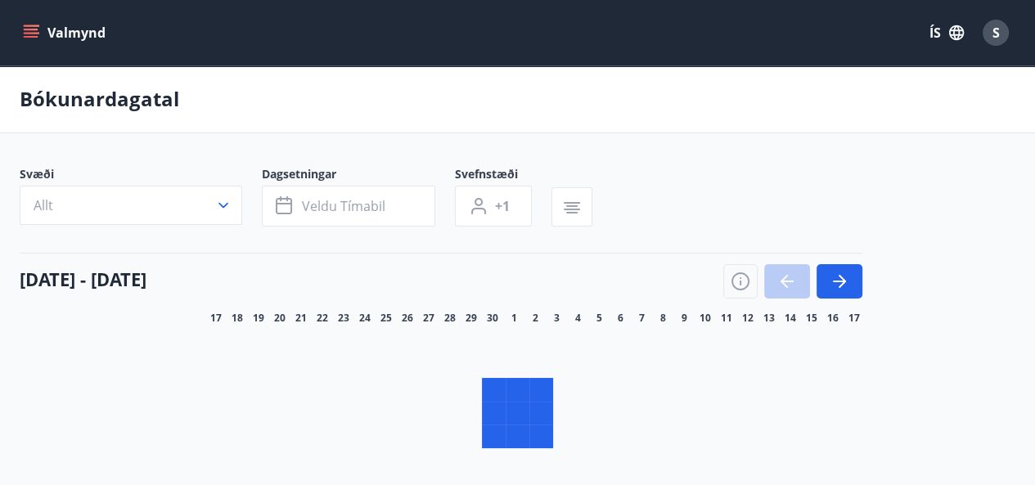
click at [841, 277] on button "button" at bounding box center [840, 281] width 46 height 34
click at [850, 264] on button "button" at bounding box center [840, 281] width 46 height 34
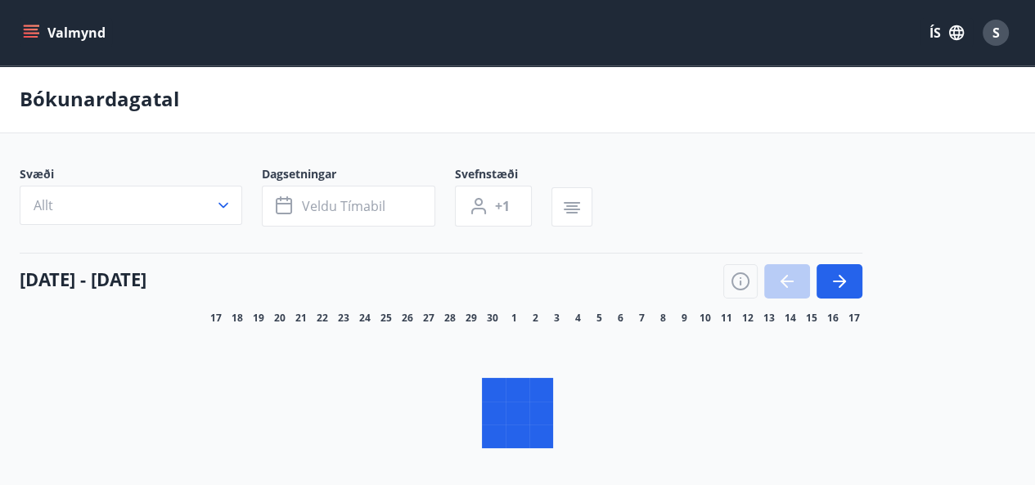
click at [850, 264] on button "button" at bounding box center [840, 281] width 46 height 34
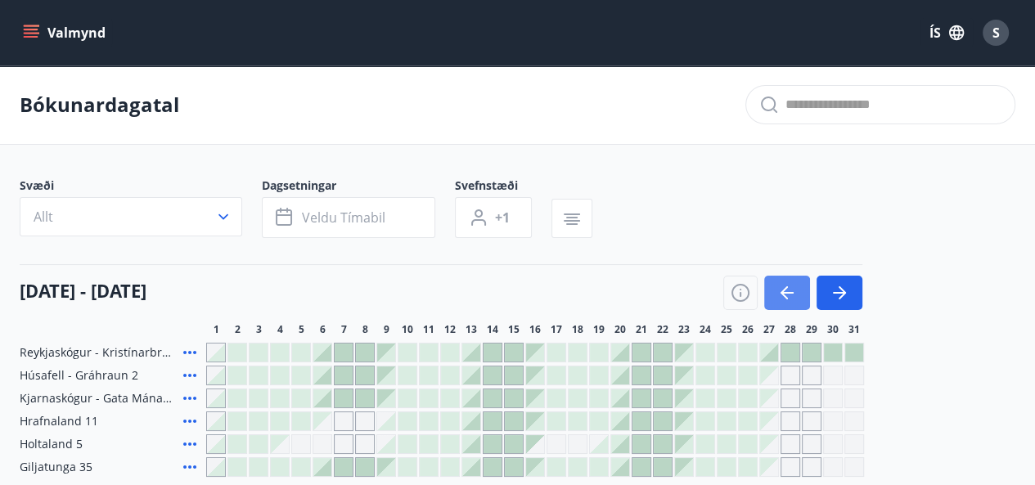
click at [792, 283] on icon "button" at bounding box center [788, 293] width 20 height 20
click at [841, 283] on icon "button" at bounding box center [840, 293] width 20 height 20
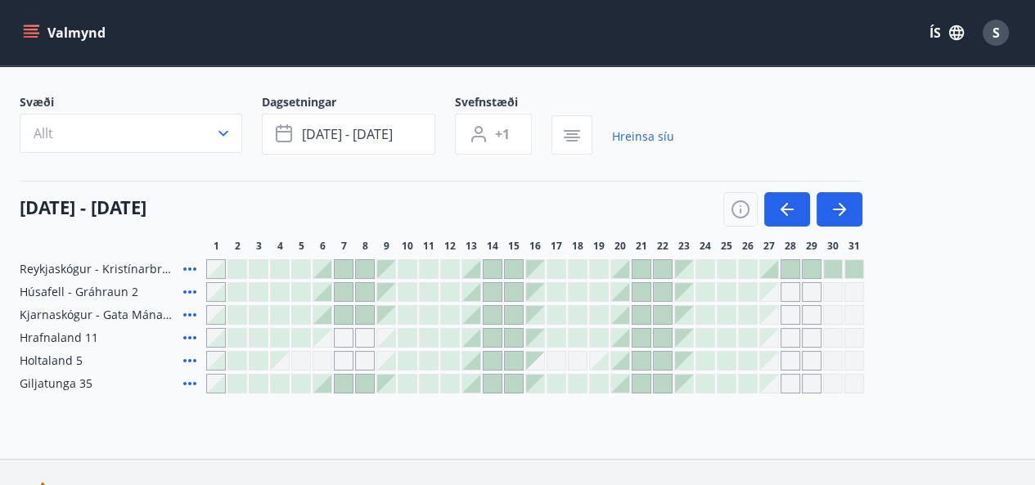
click at [322, 364] on div "Gráir dagar eru ekki bókanlegir" at bounding box center [323, 361] width 20 height 20
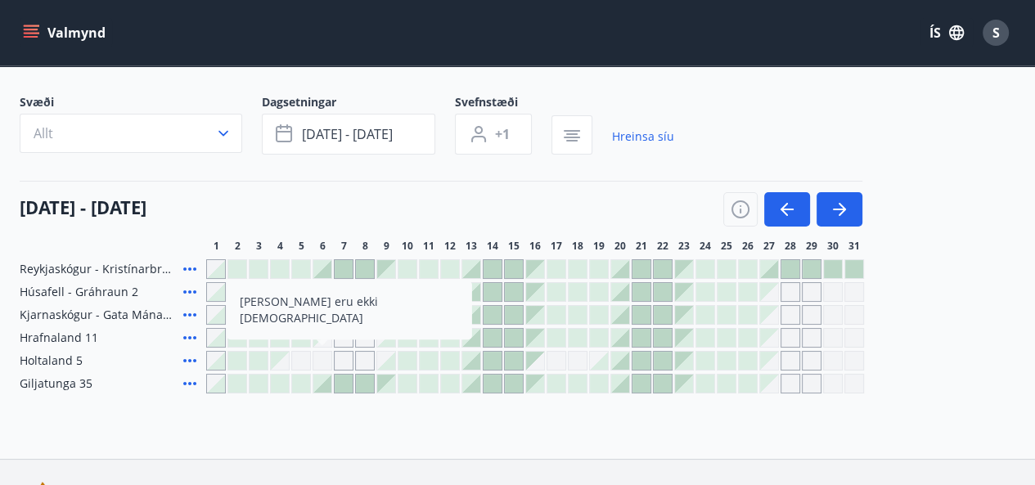
click at [283, 345] on div "Reykjaskógur - Kristínarbraut 6 Húsafell - Gráhraun 2 Kjarnaskógur - Gata Mánan…" at bounding box center [518, 326] width 996 height 134
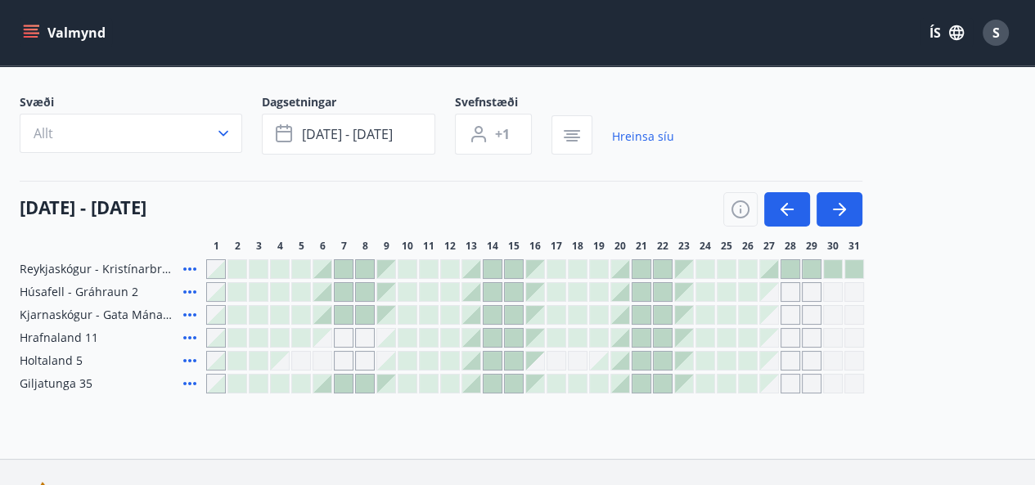
click at [340, 317] on div at bounding box center [344, 315] width 18 height 18
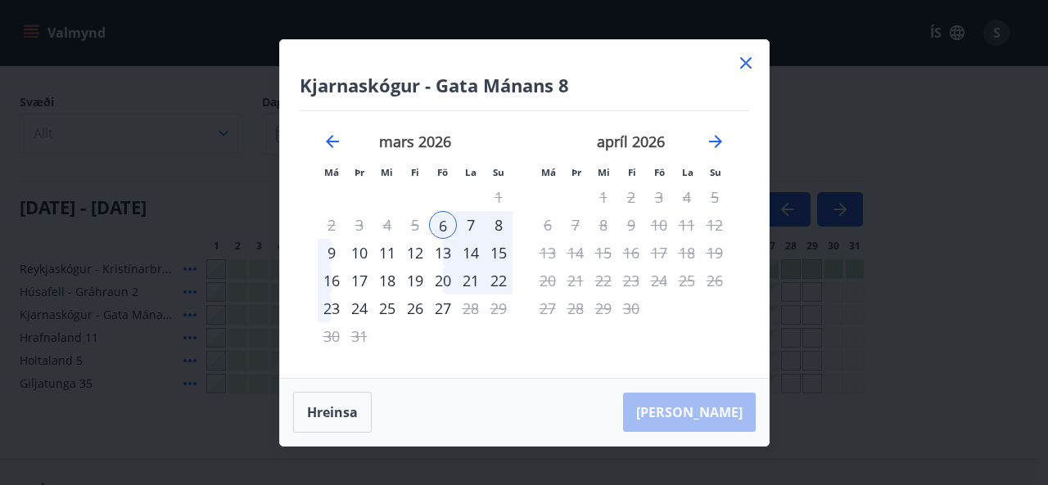
click at [748, 56] on icon at bounding box center [746, 63] width 20 height 20
click at [743, 65] on header "Valmynd ÍS S" at bounding box center [524, 33] width 1048 height 66
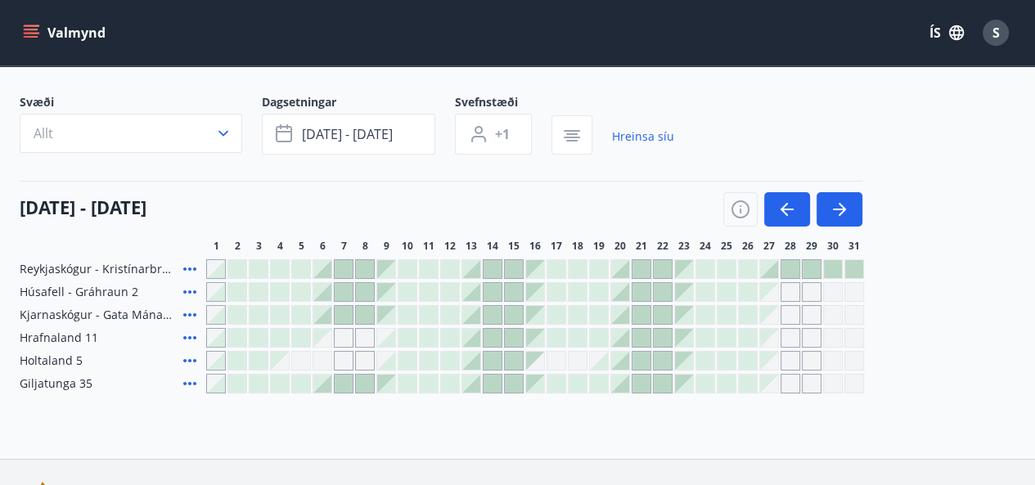
click at [298, 364] on div "Gráir dagar eru ekki bókanlegir" at bounding box center [301, 361] width 20 height 20
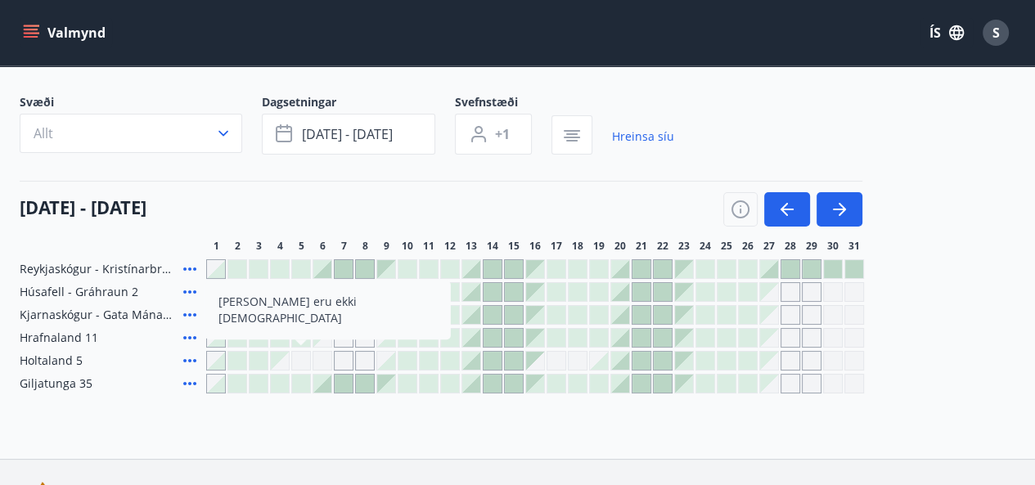
click at [381, 219] on div "[DATE] - [DATE]" at bounding box center [441, 204] width 843 height 46
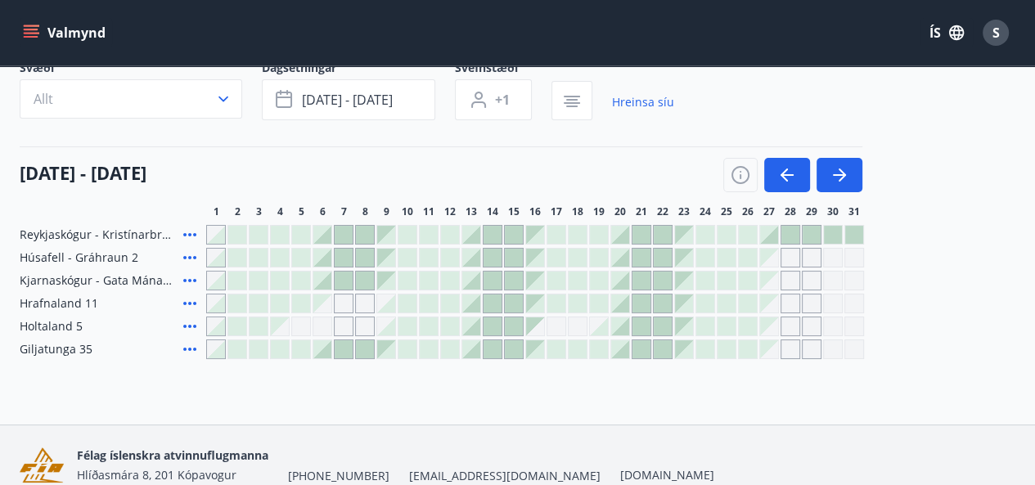
scroll to position [118, 0]
click at [848, 183] on icon "button" at bounding box center [840, 175] width 20 height 20
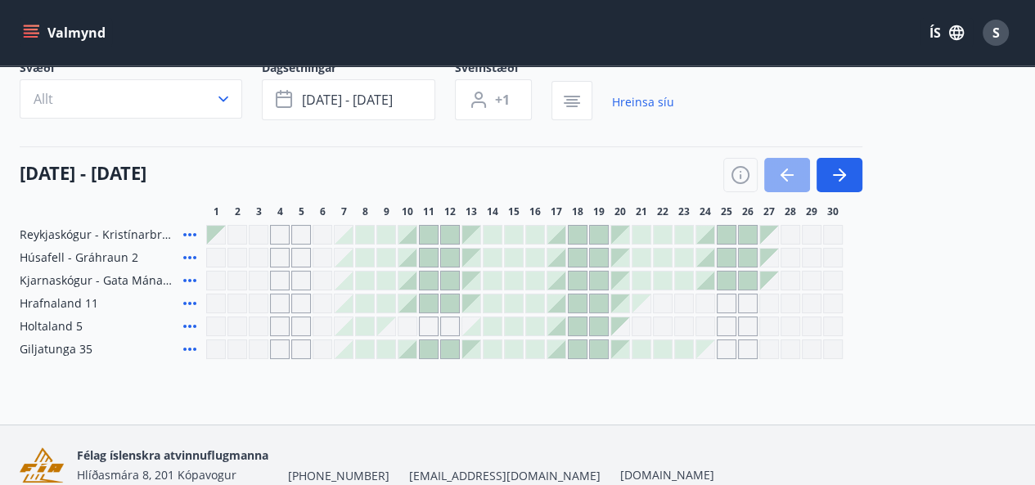
click at [805, 188] on button "button" at bounding box center [787, 175] width 46 height 34
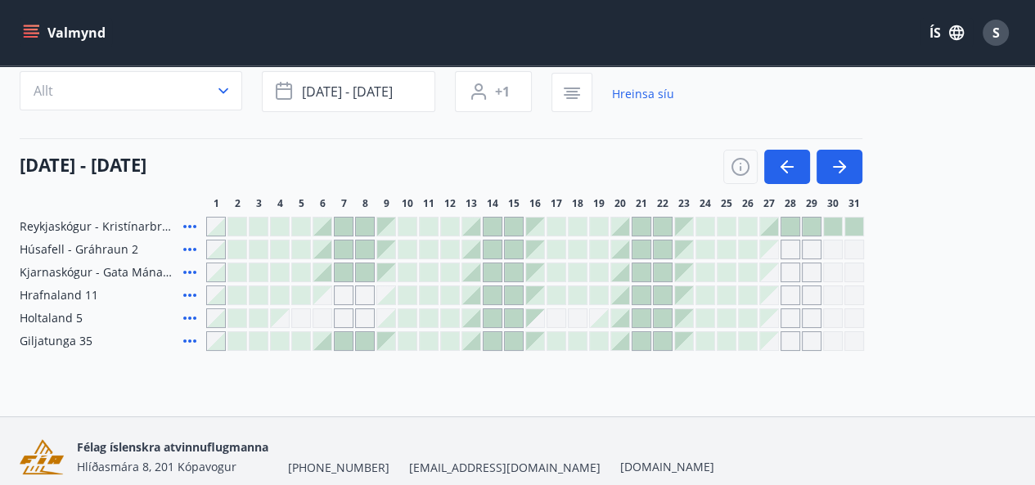
scroll to position [123, 0]
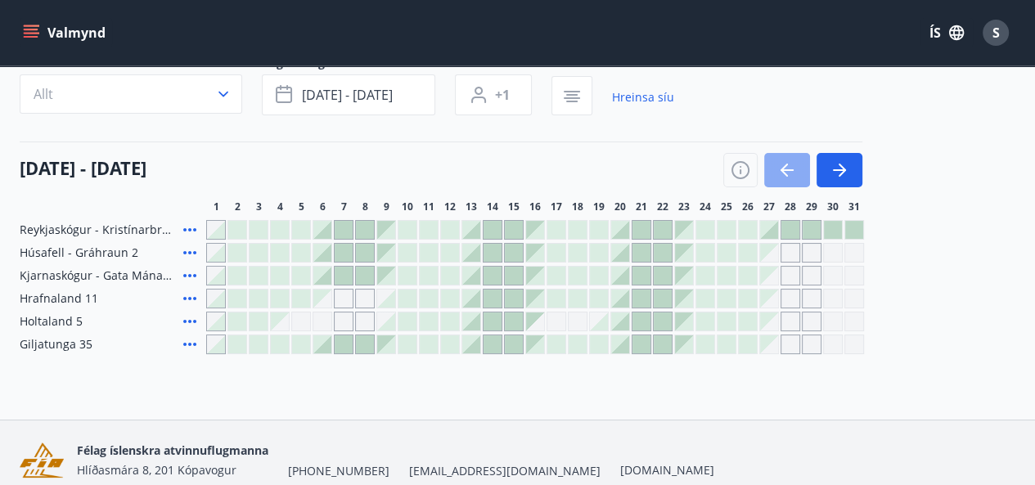
click at [786, 172] on icon "button" at bounding box center [788, 170] width 20 height 20
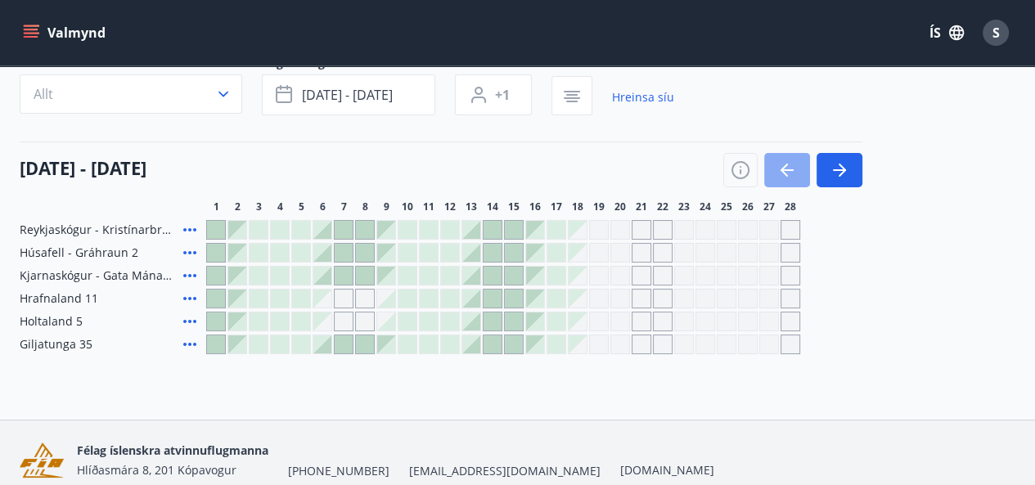
click at [786, 172] on icon "button" at bounding box center [788, 170] width 20 height 20
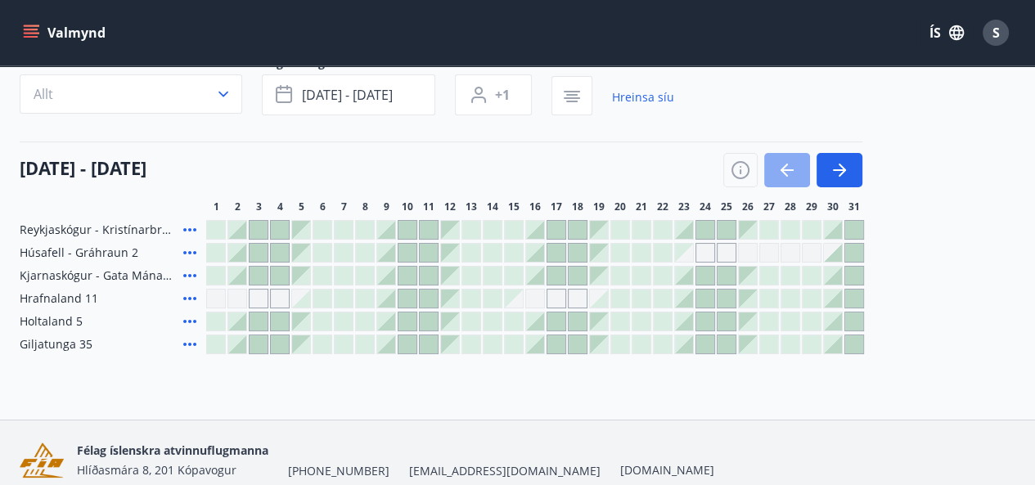
click at [786, 172] on icon "button" at bounding box center [788, 170] width 20 height 20
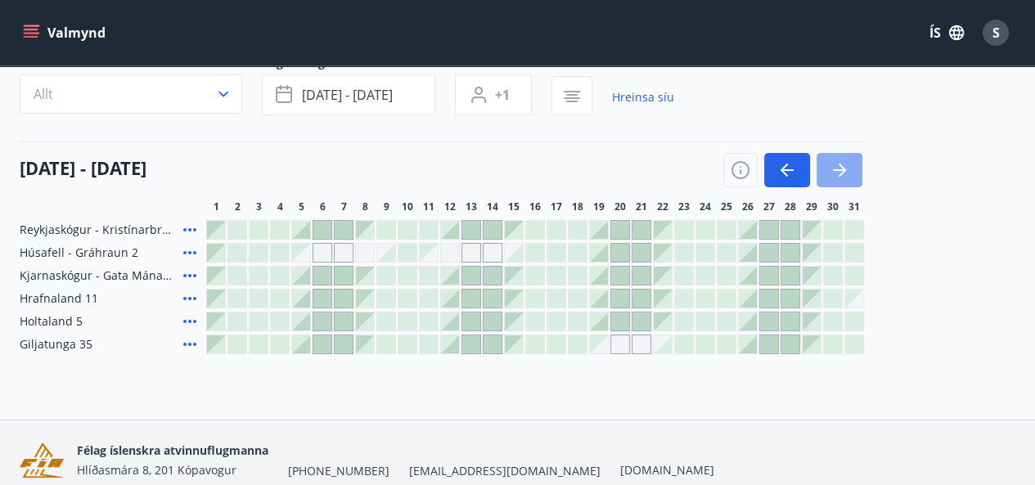
click at [849, 171] on icon "button" at bounding box center [840, 170] width 20 height 20
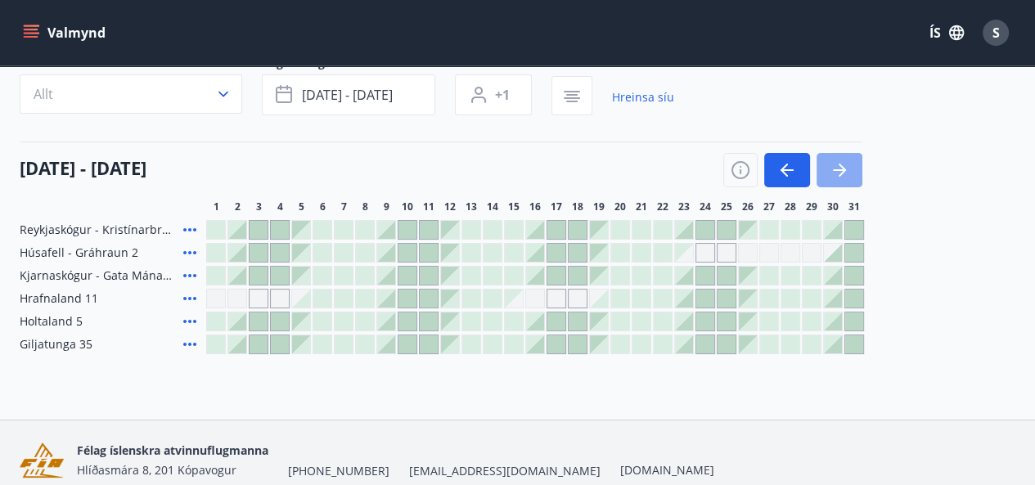
click at [849, 171] on icon "button" at bounding box center [840, 170] width 20 height 20
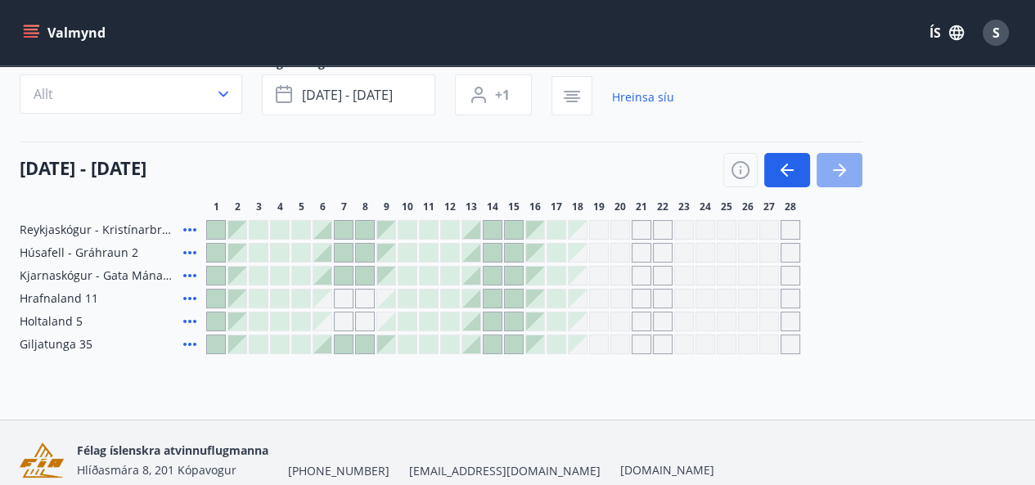
click at [837, 175] on icon "button" at bounding box center [840, 170] width 20 height 20
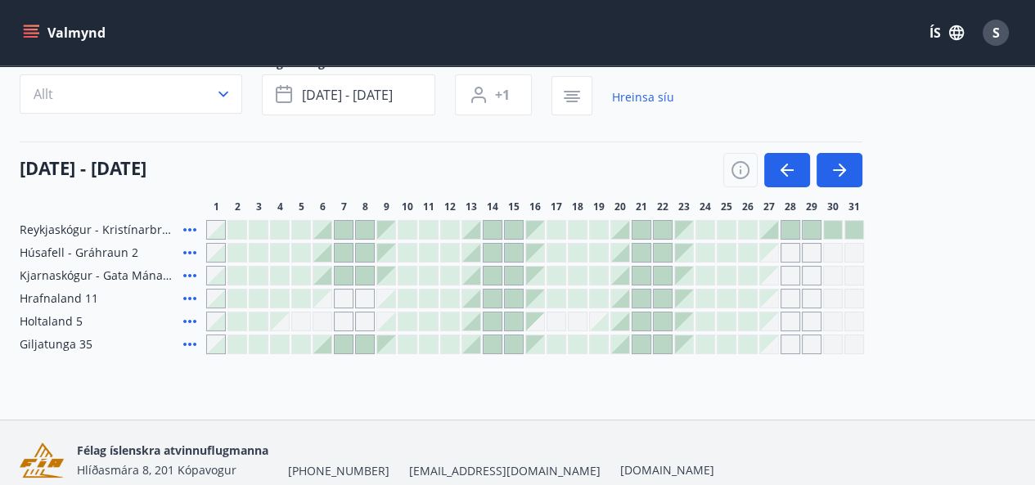
click at [326, 277] on div at bounding box center [322, 276] width 18 height 18
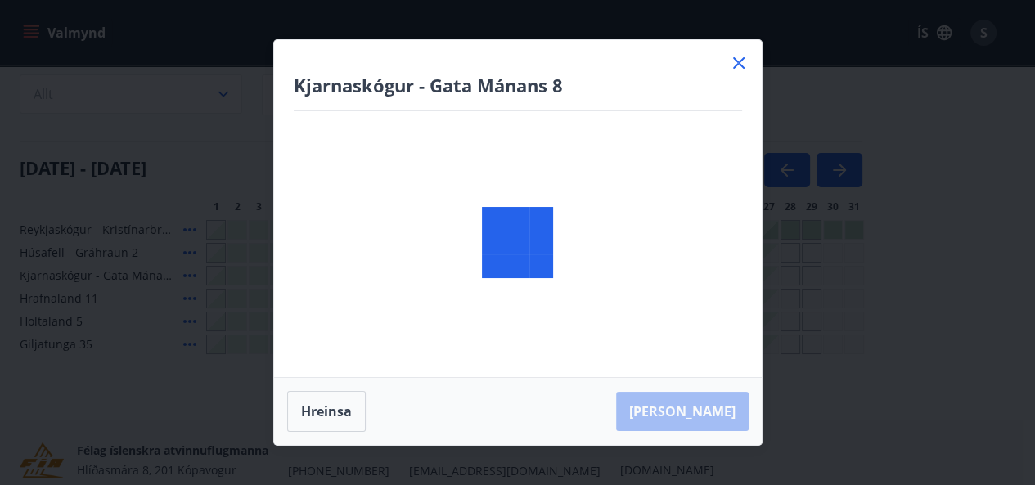
scroll to position [67, 0]
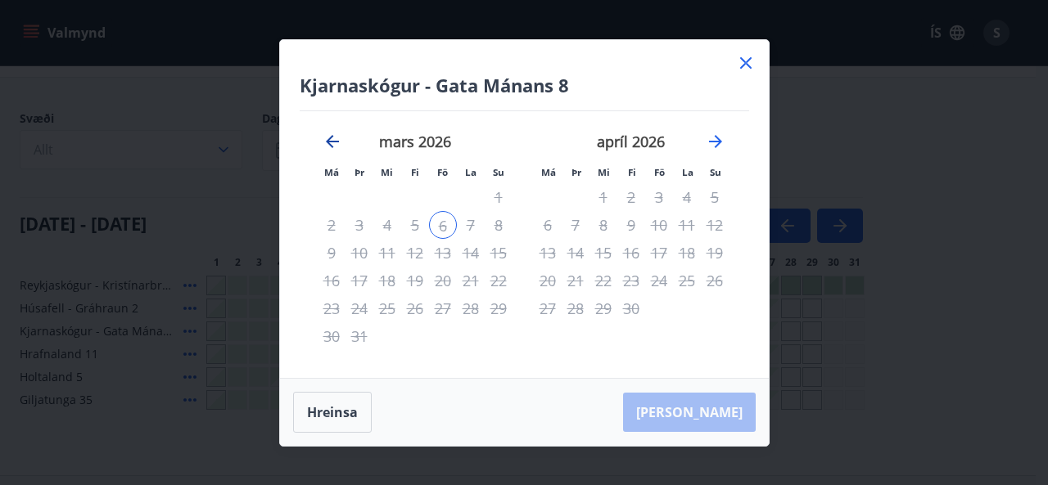
click at [337, 138] on icon "Move backward to switch to the previous month." at bounding box center [332, 142] width 20 height 20
click at [713, 144] on icon "Move forward to switch to the next month." at bounding box center [715, 142] width 20 height 20
click at [592, 227] on div "8" at bounding box center [603, 225] width 28 height 28
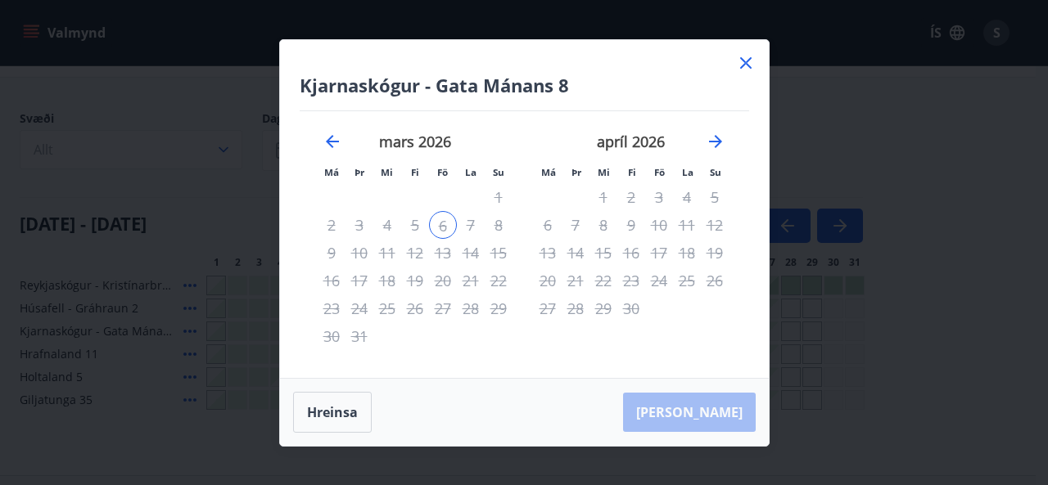
drag, startPoint x: 595, startPoint y: 227, endPoint x: 745, endPoint y: 31, distance: 246.4
click at [745, 31] on div "Kjarnaskógur - Gata Mánans 8 Má Þr Mi Fi Fö La Su Má Þr Mi Fi Fö La Su febrúar …" at bounding box center [524, 242] width 1048 height 485
click at [745, 61] on icon at bounding box center [745, 62] width 11 height 11
click at [745, 61] on div "Valmynd ÍS S" at bounding box center [517, 32] width 1035 height 65
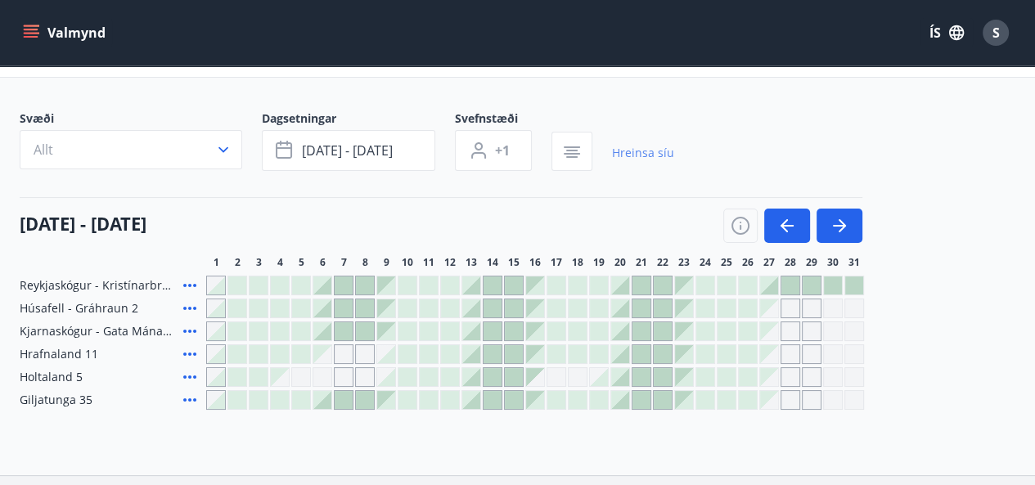
click at [633, 154] on link "Hreinsa síu" at bounding box center [643, 153] width 62 height 36
click at [647, 151] on div "Svæði Allt Dagsetningar Veldu tímabil Svefnstæði +1" at bounding box center [518, 143] width 996 height 67
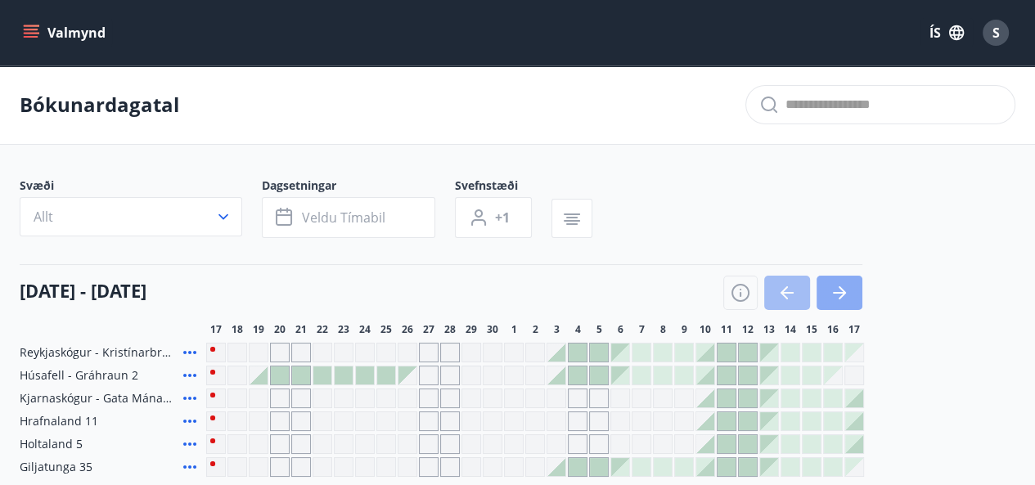
click at [830, 283] on icon "button" at bounding box center [840, 293] width 20 height 20
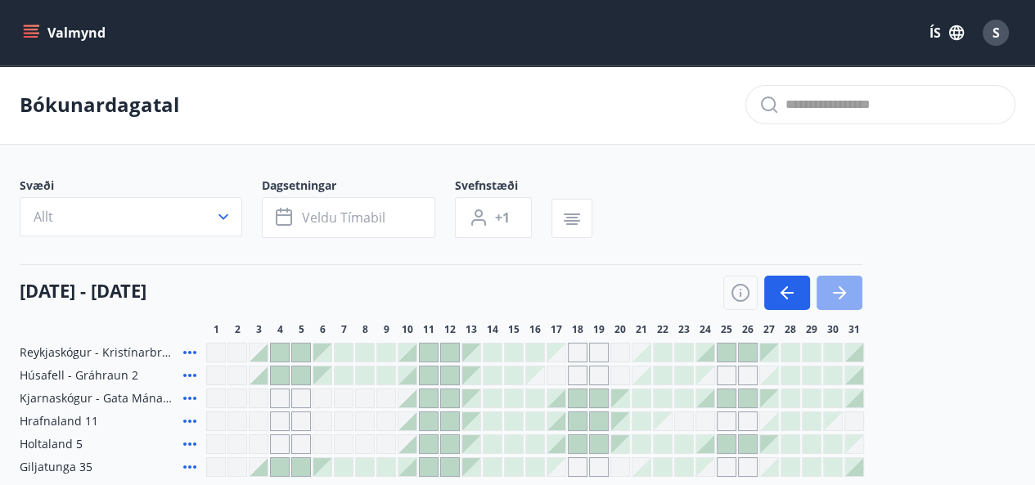
click at [848, 296] on icon "button" at bounding box center [840, 293] width 20 height 20
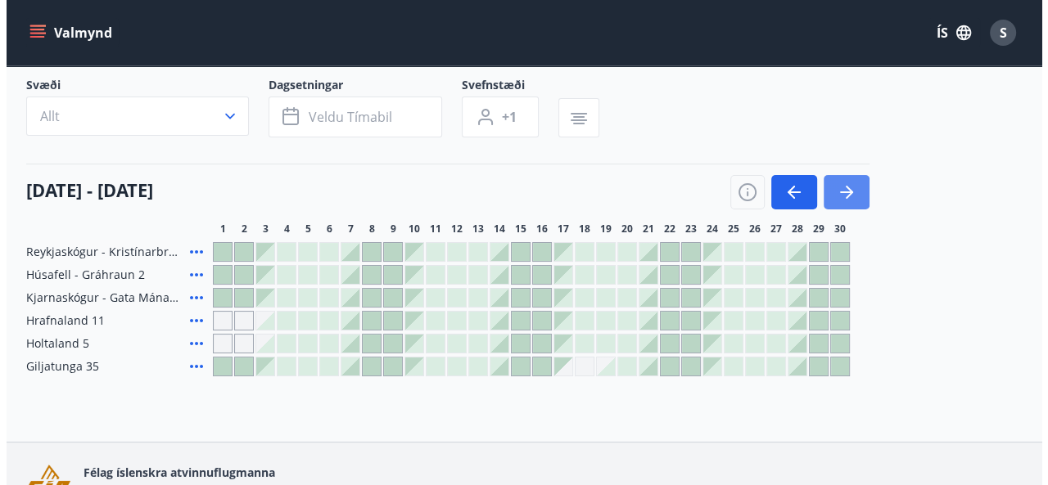
scroll to position [101, 0]
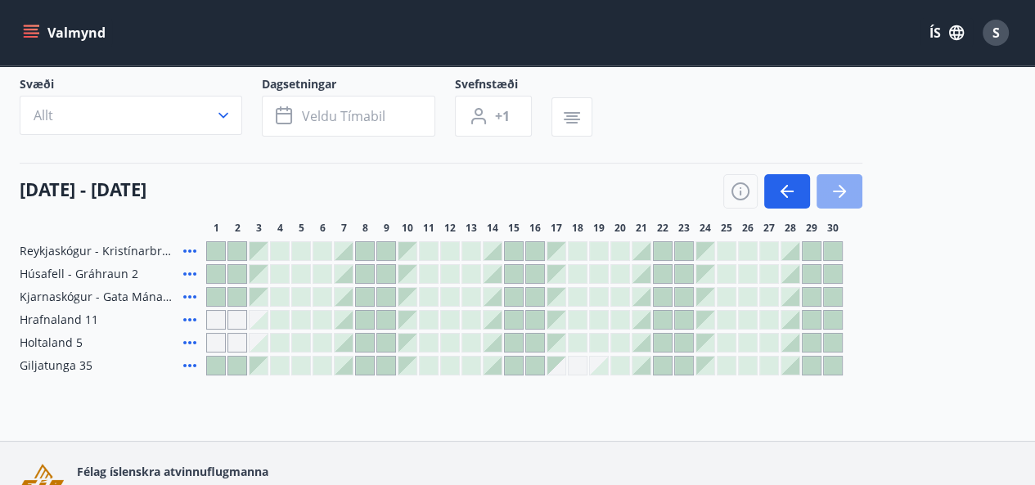
click at [846, 186] on icon "button" at bounding box center [840, 192] width 20 height 20
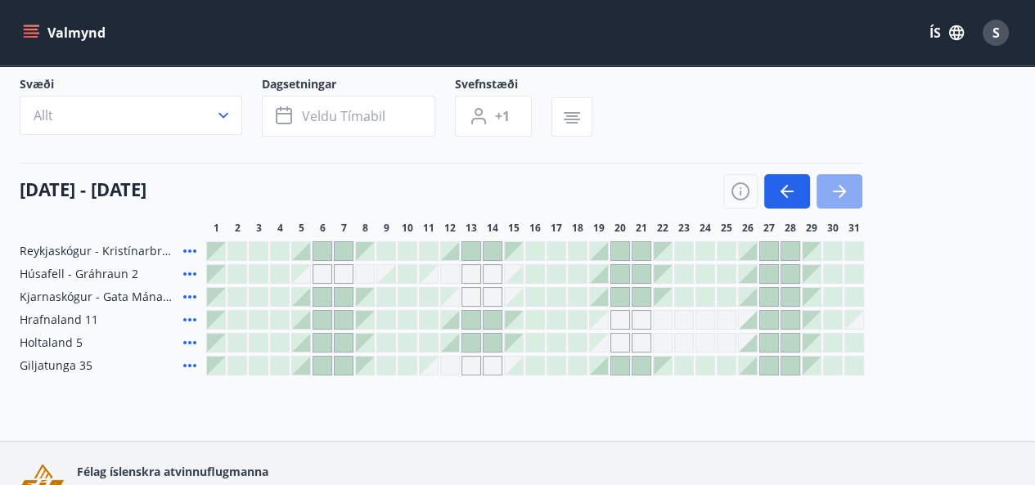
click at [846, 189] on icon "button" at bounding box center [840, 192] width 20 height 20
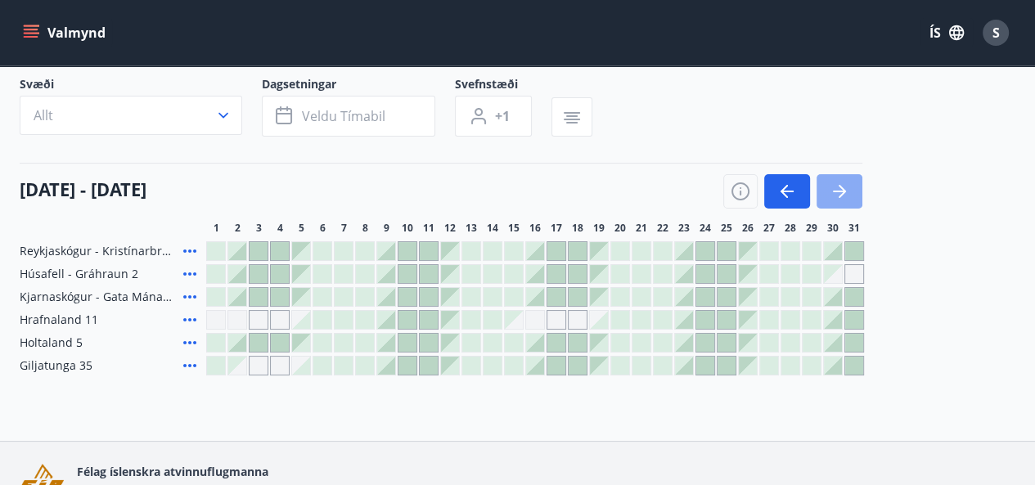
click at [846, 189] on icon "button" at bounding box center [840, 192] width 20 height 20
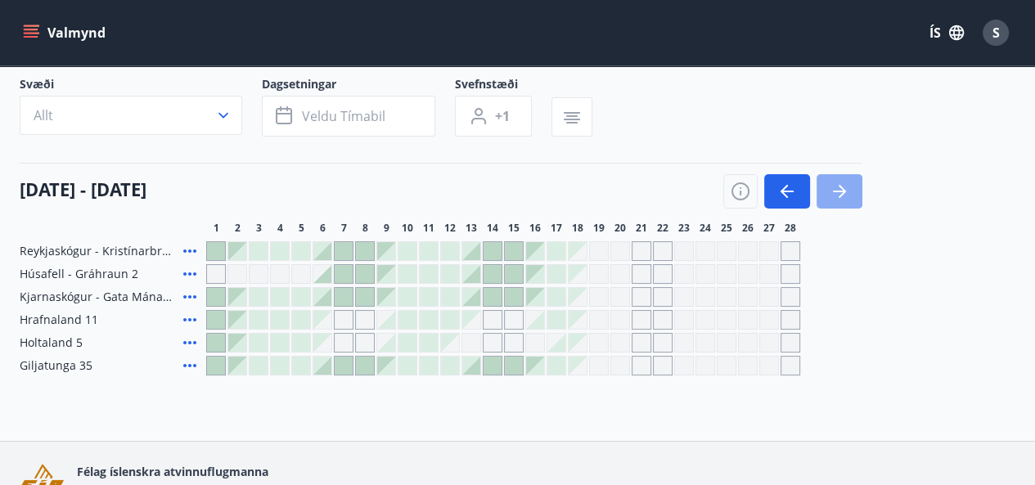
click at [846, 189] on icon "button" at bounding box center [840, 192] width 20 height 20
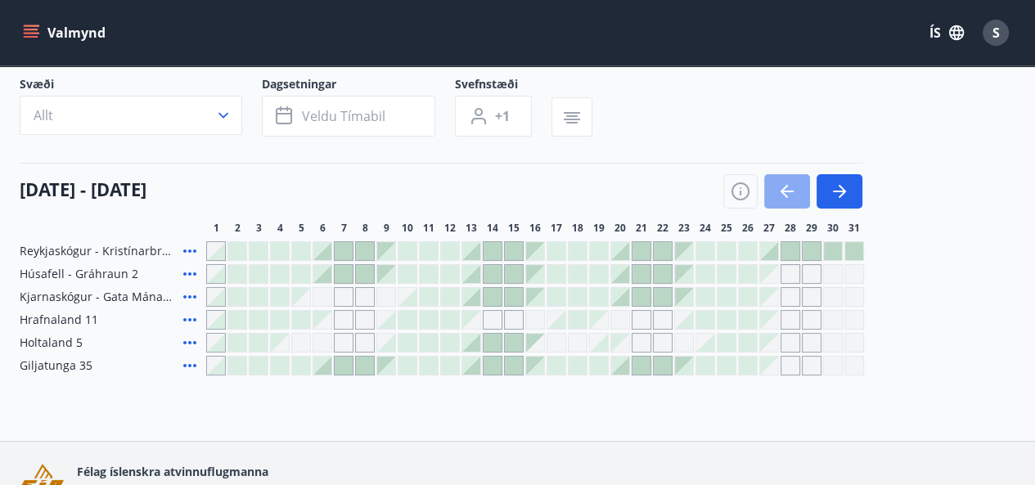
click at [785, 201] on button "button" at bounding box center [787, 191] width 46 height 34
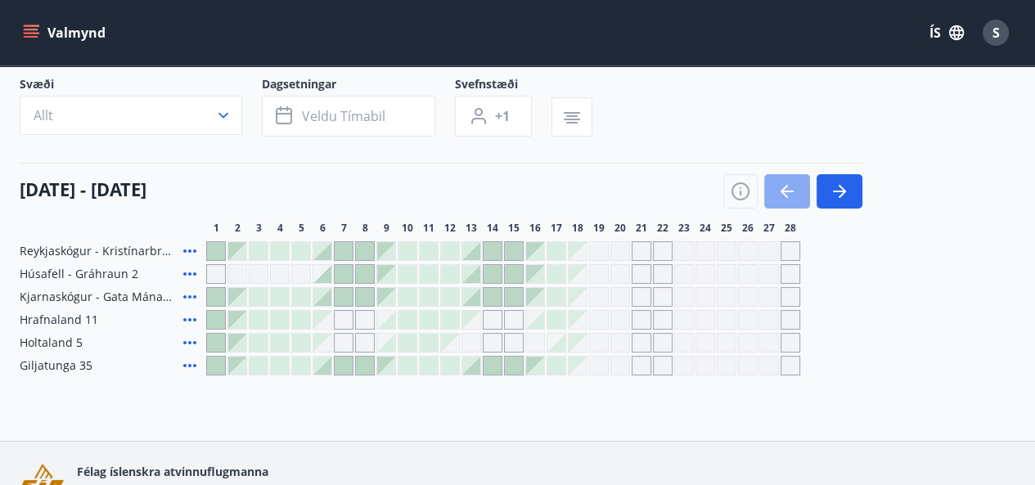
click at [794, 201] on icon "button" at bounding box center [788, 192] width 20 height 20
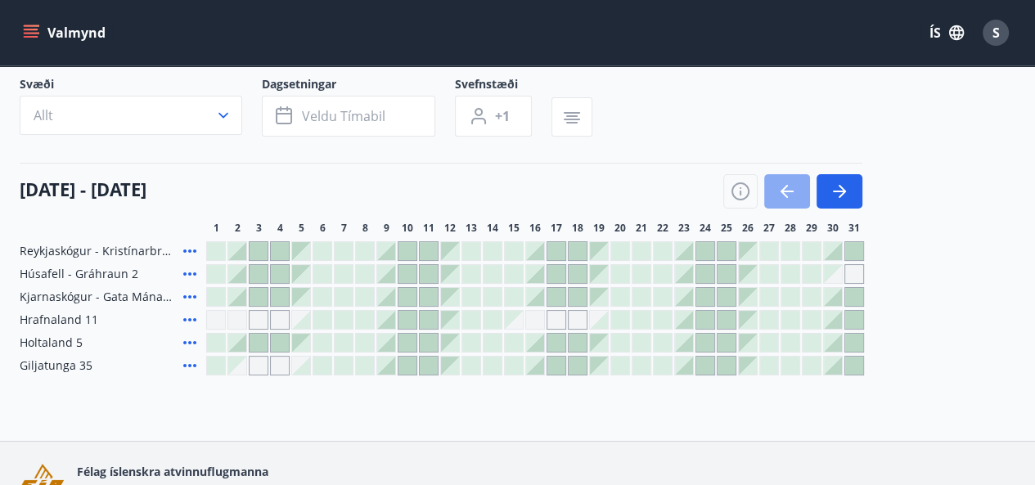
click at [794, 201] on icon "button" at bounding box center [788, 192] width 20 height 20
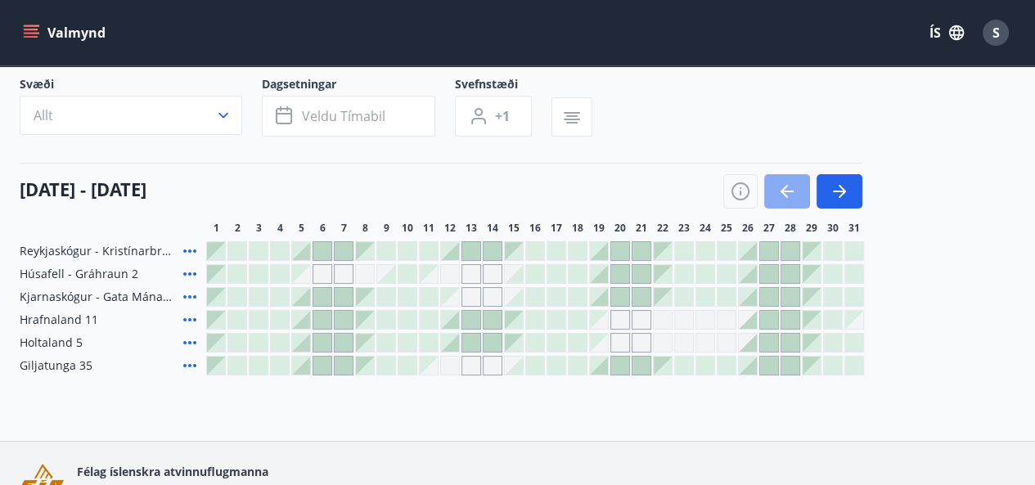
click at [794, 201] on icon "button" at bounding box center [788, 192] width 20 height 20
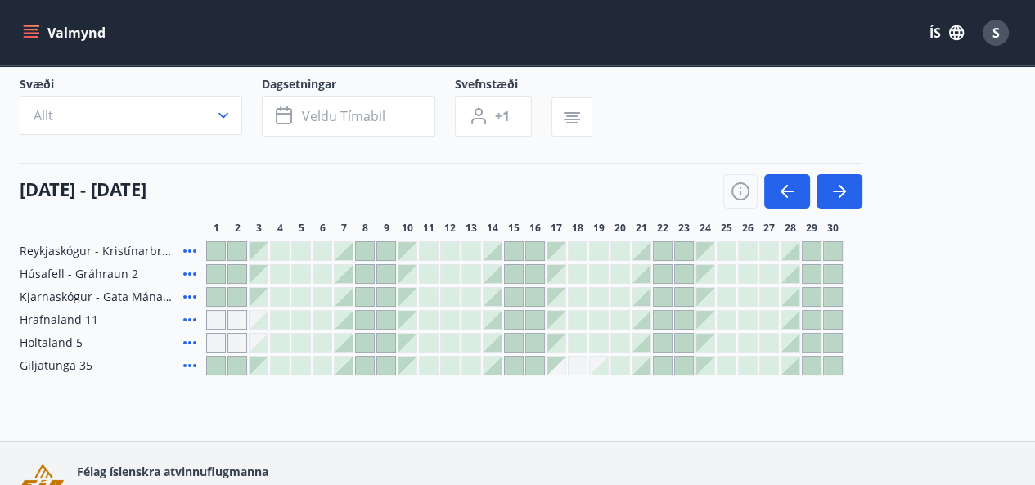
click at [192, 366] on icon at bounding box center [190, 366] width 20 height 20
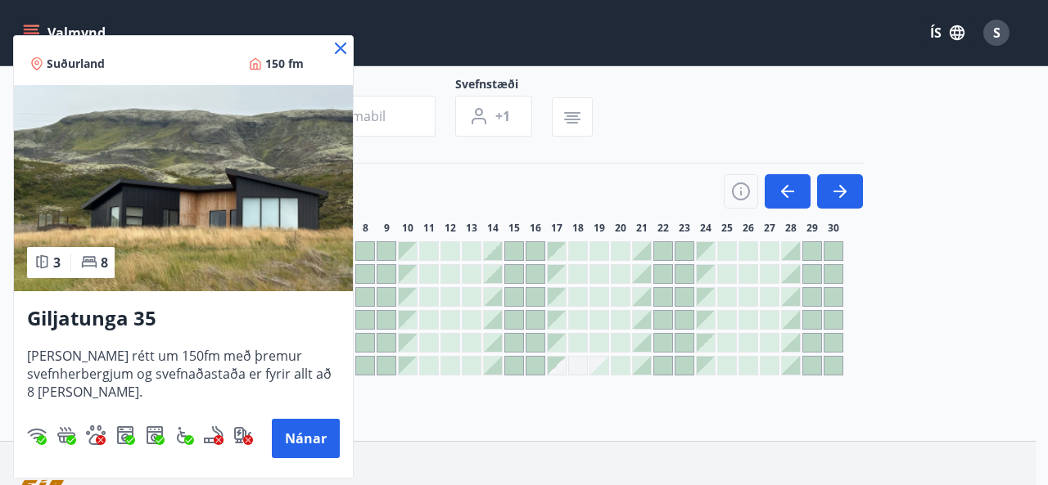
click at [338, 52] on icon at bounding box center [341, 48] width 20 height 20
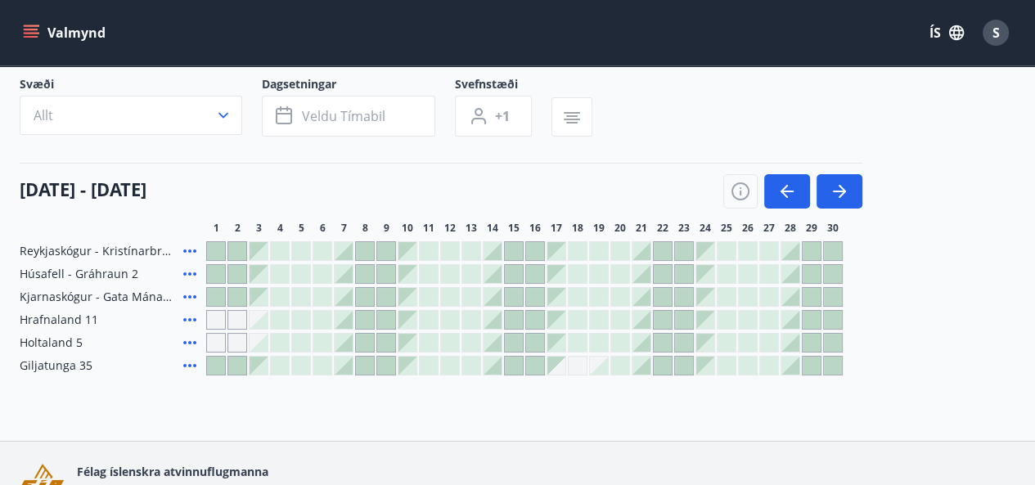
click at [338, 52] on div "Valmynd ÍS S" at bounding box center [518, 32] width 996 height 39
click at [491, 366] on div at bounding box center [493, 366] width 18 height 18
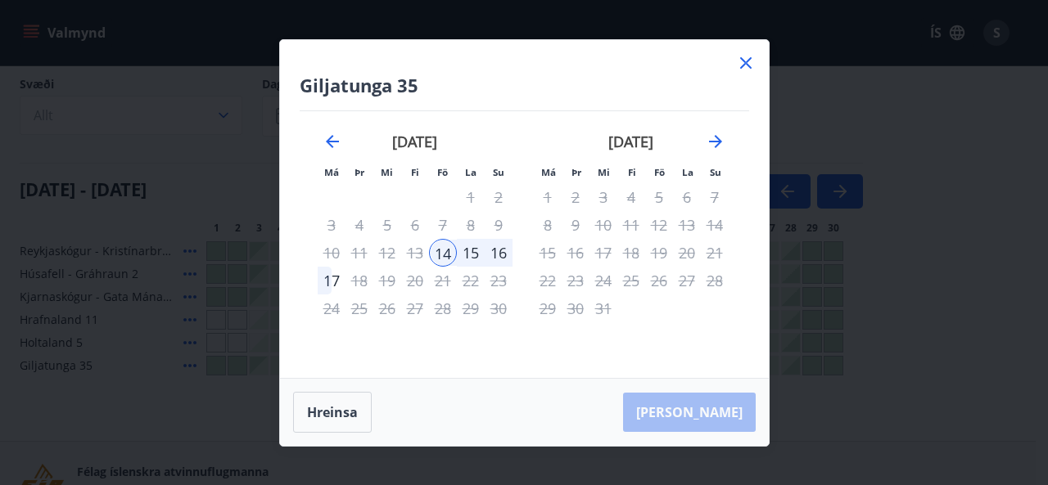
click at [714, 413] on div "[PERSON_NAME]" at bounding box center [524, 412] width 489 height 67
click at [442, 250] on div "14" at bounding box center [443, 253] width 28 height 28
click at [474, 248] on div "15" at bounding box center [471, 253] width 28 height 28
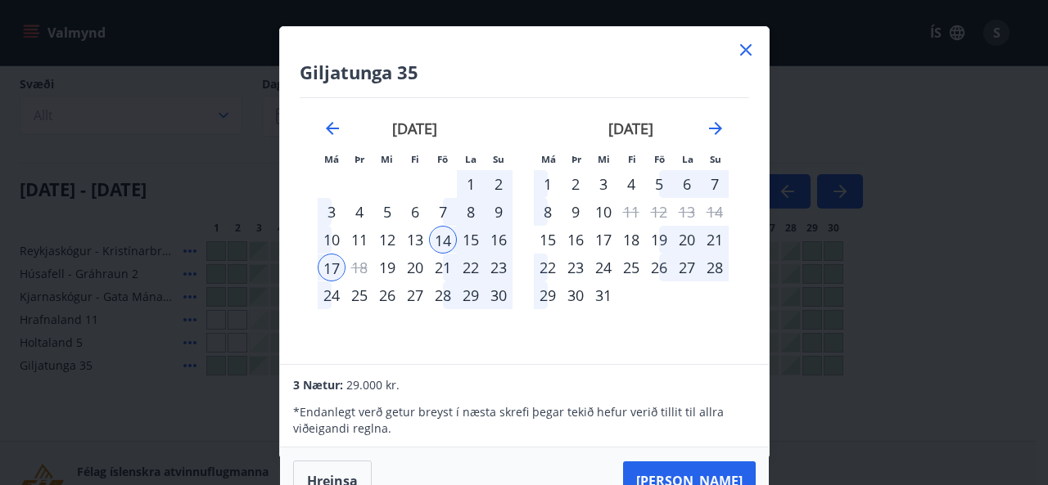
click at [489, 250] on div "16" at bounding box center [499, 240] width 28 height 28
click at [708, 475] on button "[PERSON_NAME]" at bounding box center [689, 481] width 133 height 39
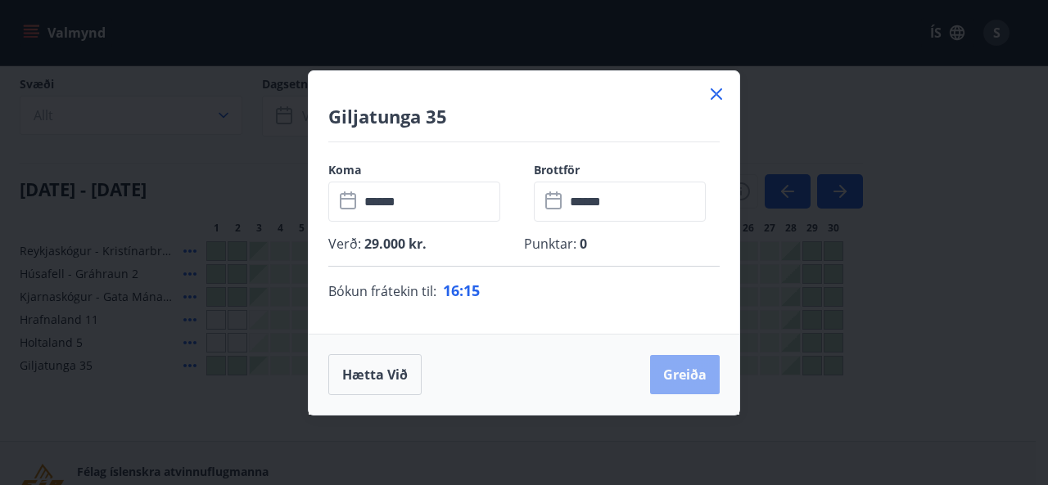
click at [673, 367] on button "Greiða" at bounding box center [685, 374] width 70 height 39
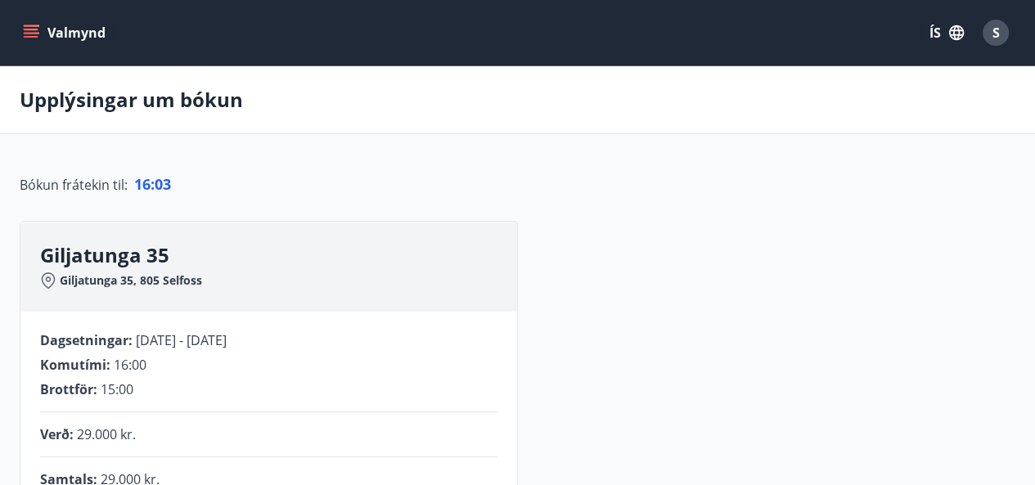
click at [53, 45] on button "Valmynd" at bounding box center [66, 32] width 92 height 29
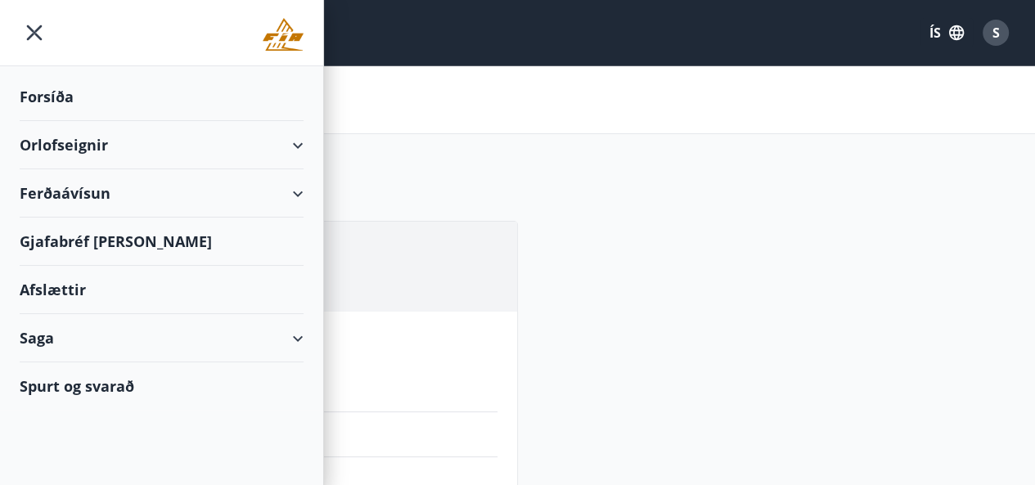
click at [89, 142] on div "Orlofseignir" at bounding box center [162, 145] width 284 height 48
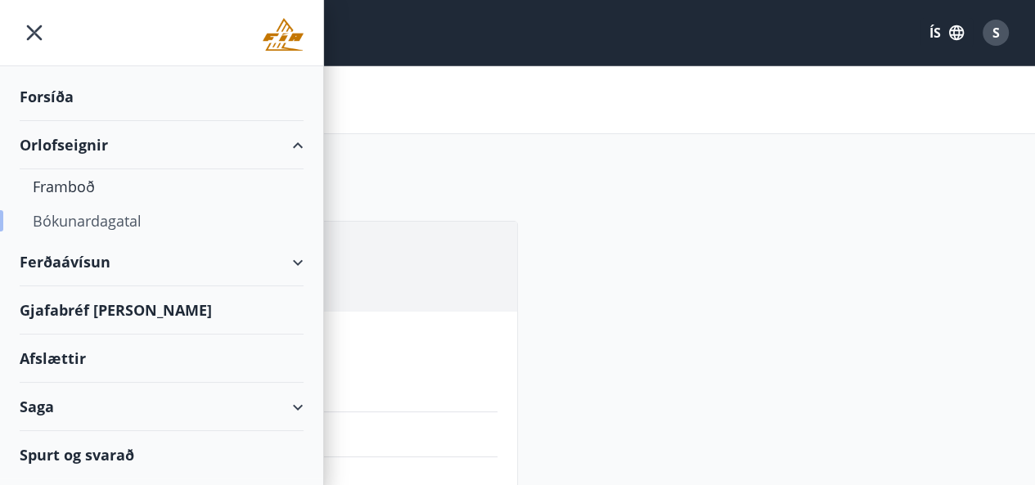
click at [100, 224] on div "Bókunardagatal" at bounding box center [162, 221] width 258 height 34
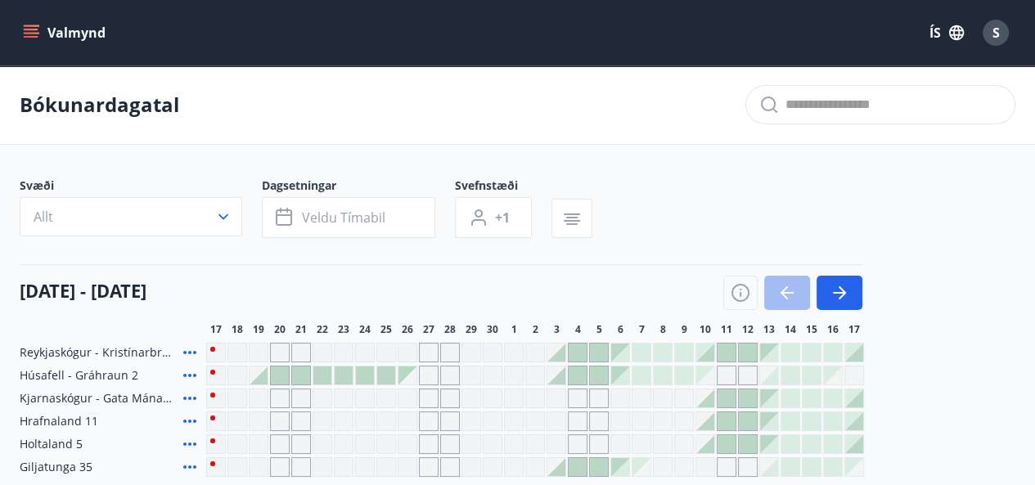
scroll to position [117, 0]
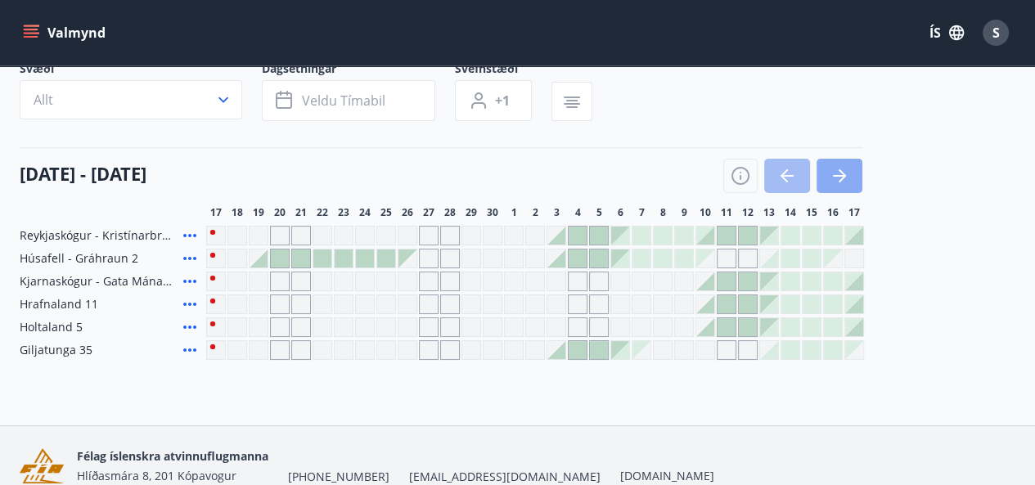
click at [849, 175] on icon "button" at bounding box center [840, 176] width 20 height 20
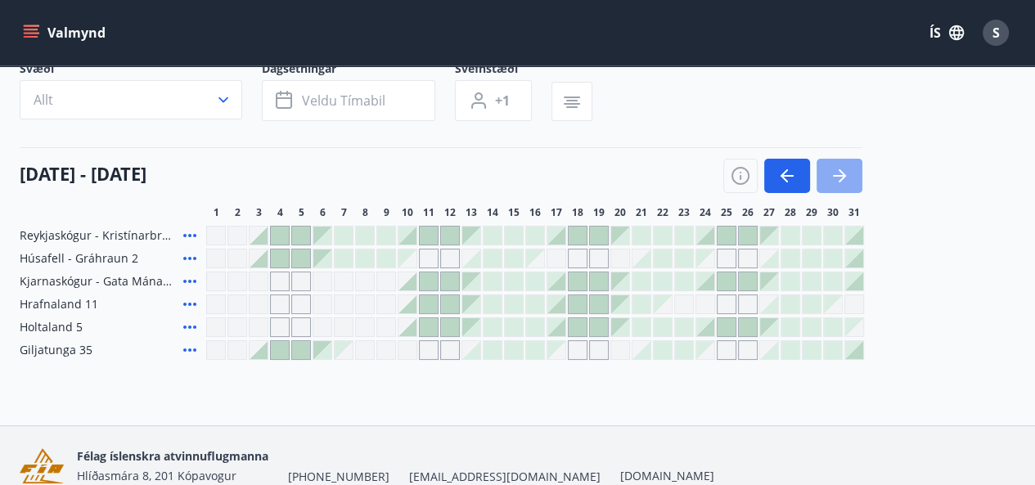
click at [849, 175] on icon "button" at bounding box center [840, 176] width 20 height 20
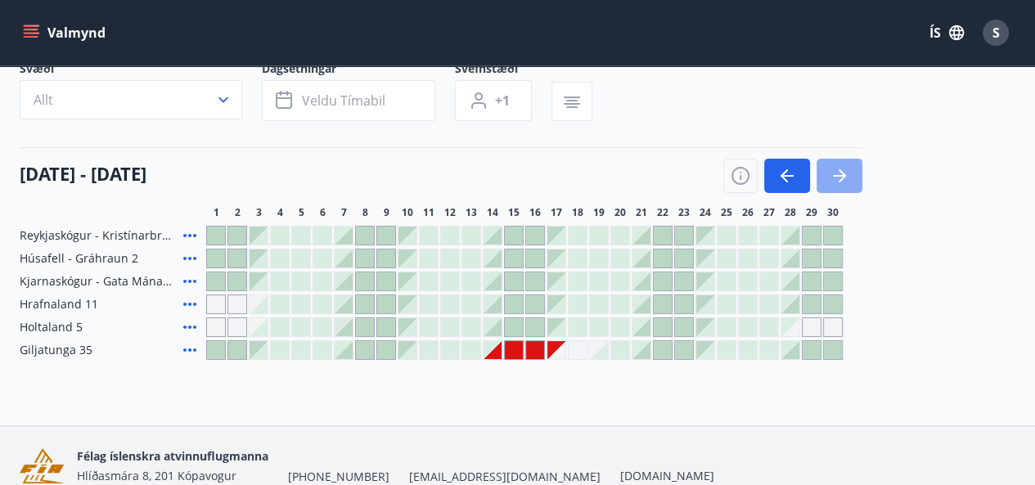
click at [849, 175] on icon "button" at bounding box center [840, 176] width 20 height 20
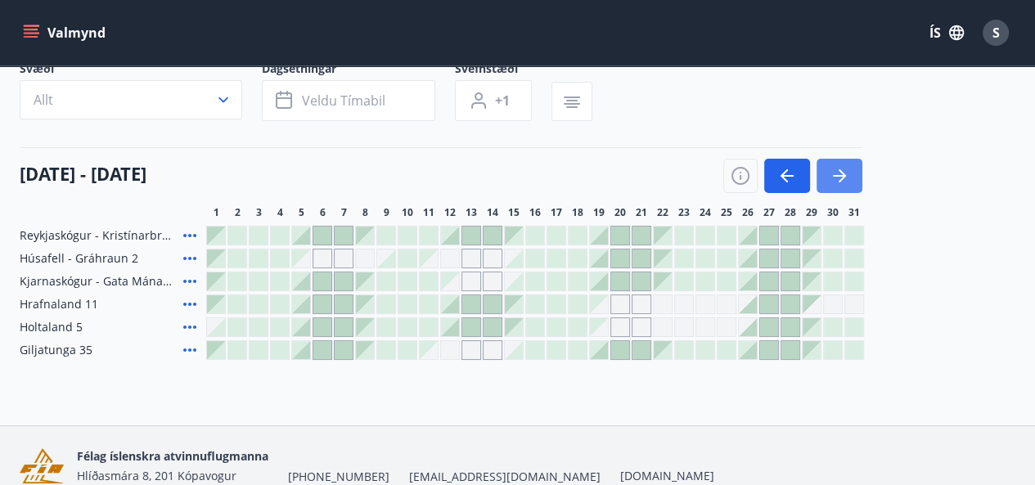
click at [849, 175] on icon "button" at bounding box center [840, 176] width 20 height 20
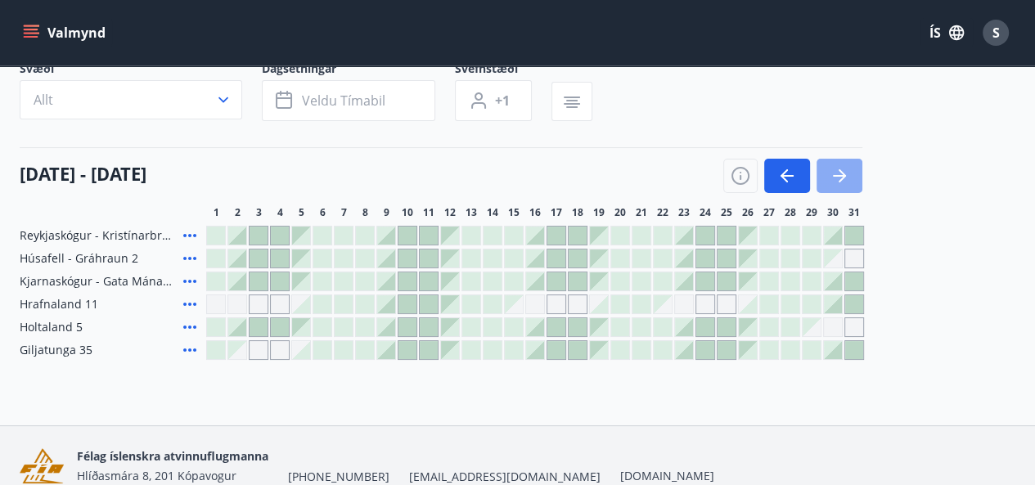
click at [849, 175] on icon "button" at bounding box center [840, 176] width 20 height 20
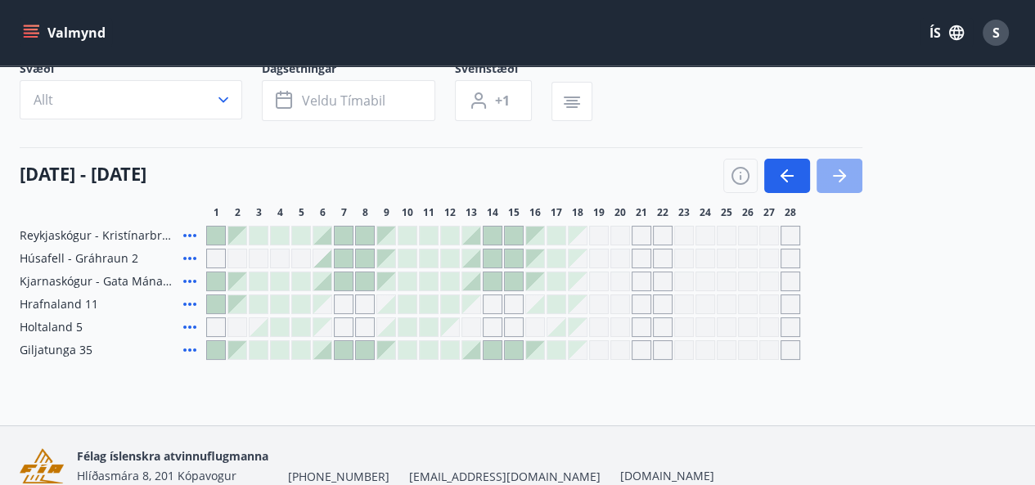
click at [849, 175] on icon "button" at bounding box center [840, 176] width 20 height 20
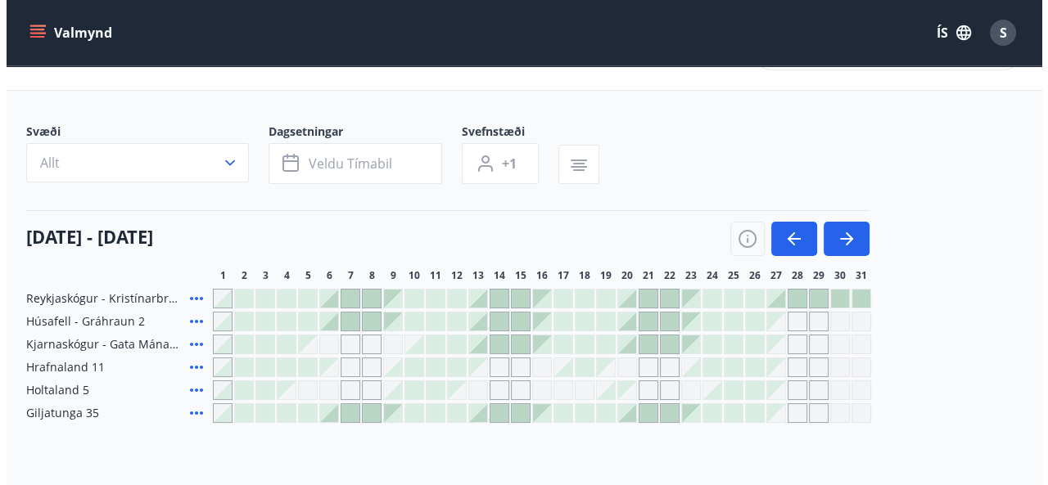
scroll to position [57, 0]
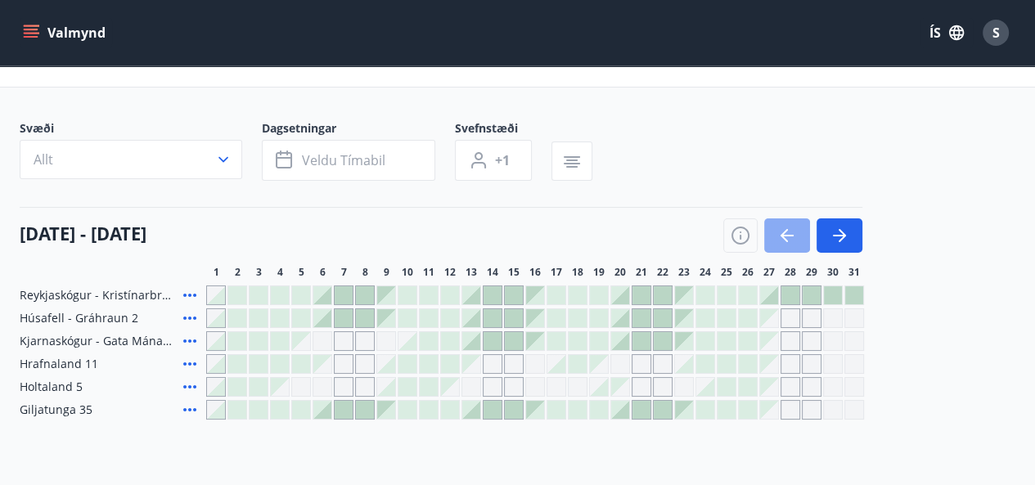
click at [800, 249] on button "button" at bounding box center [787, 236] width 46 height 34
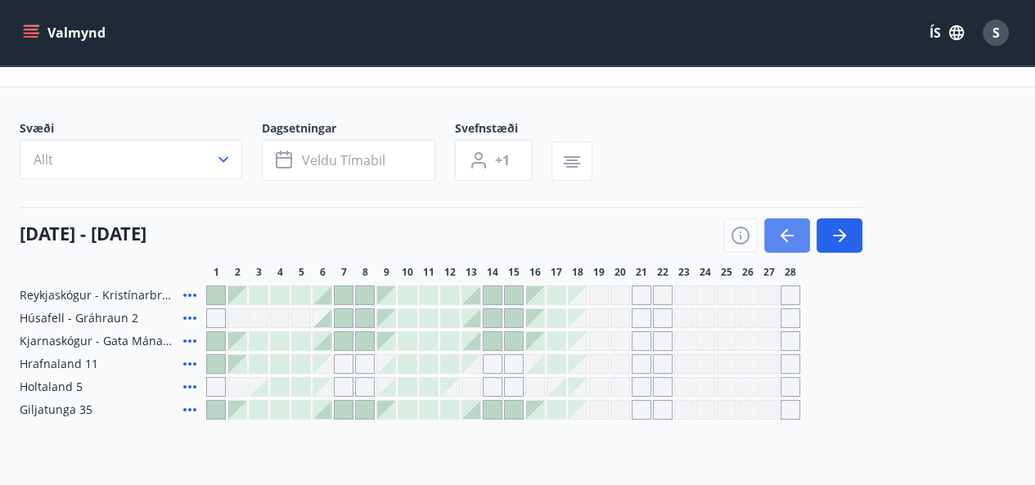
click at [791, 245] on icon "button" at bounding box center [788, 236] width 20 height 20
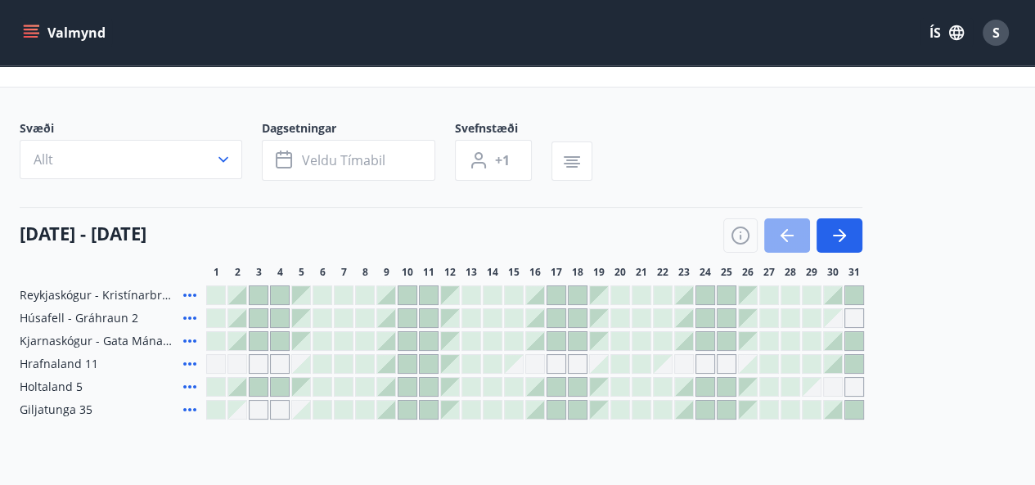
click at [791, 245] on icon "button" at bounding box center [788, 236] width 20 height 20
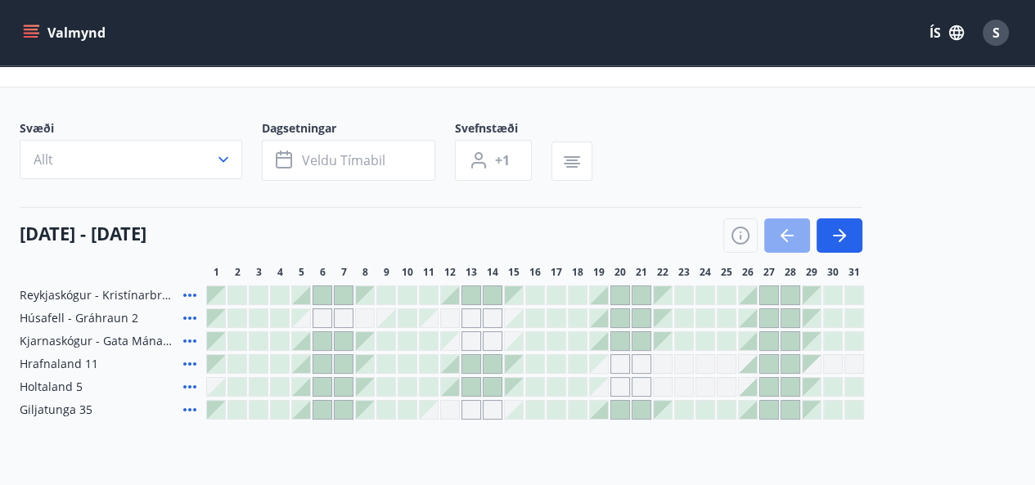
click at [791, 245] on icon "button" at bounding box center [788, 236] width 20 height 20
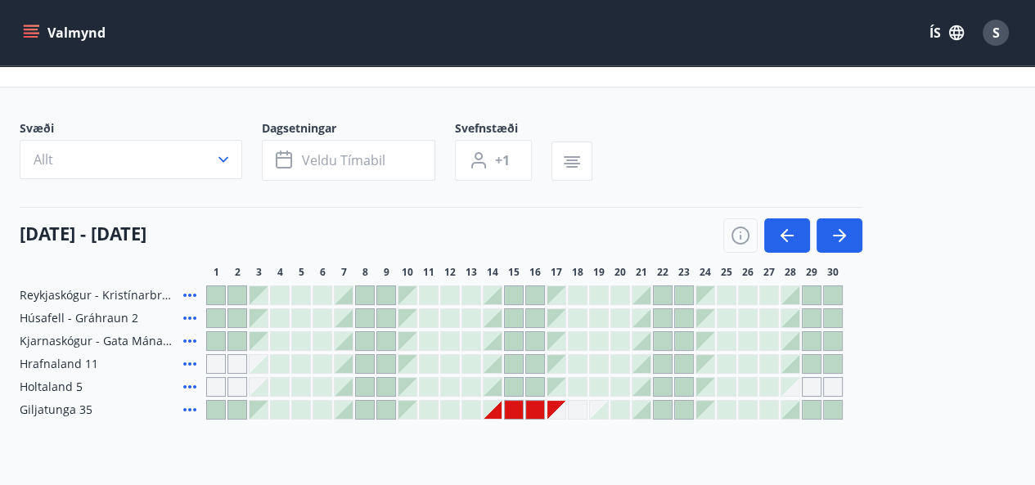
click at [512, 412] on div at bounding box center [514, 410] width 18 height 18
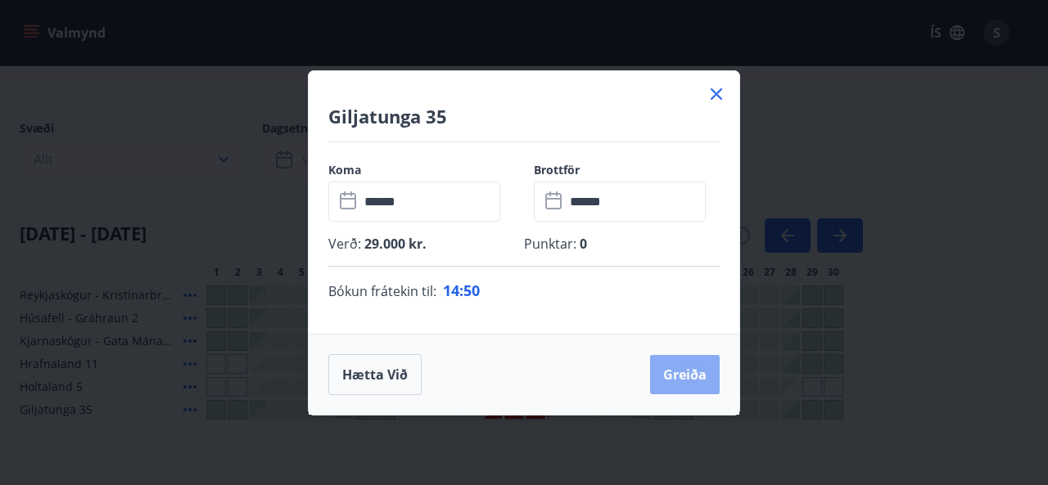
click at [686, 376] on button "Greiða" at bounding box center [685, 374] width 70 height 39
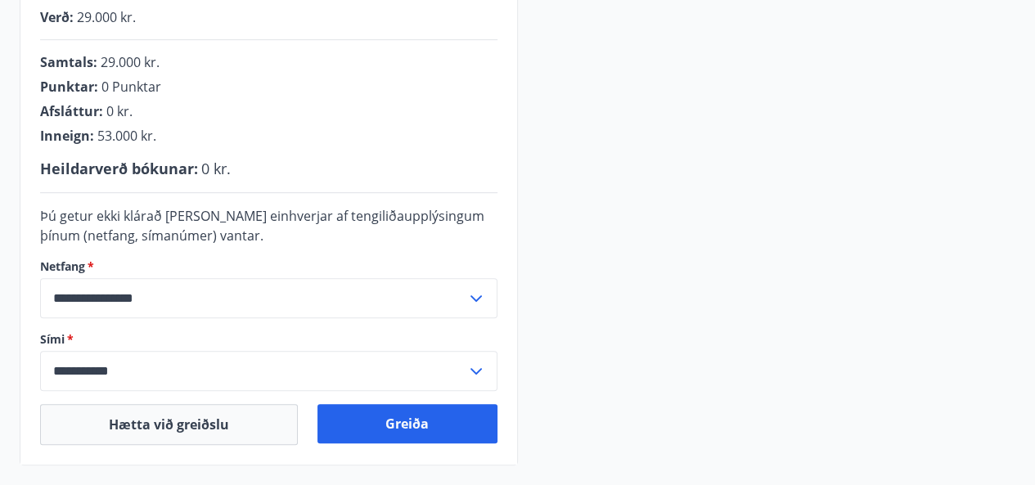
scroll to position [400, 0]
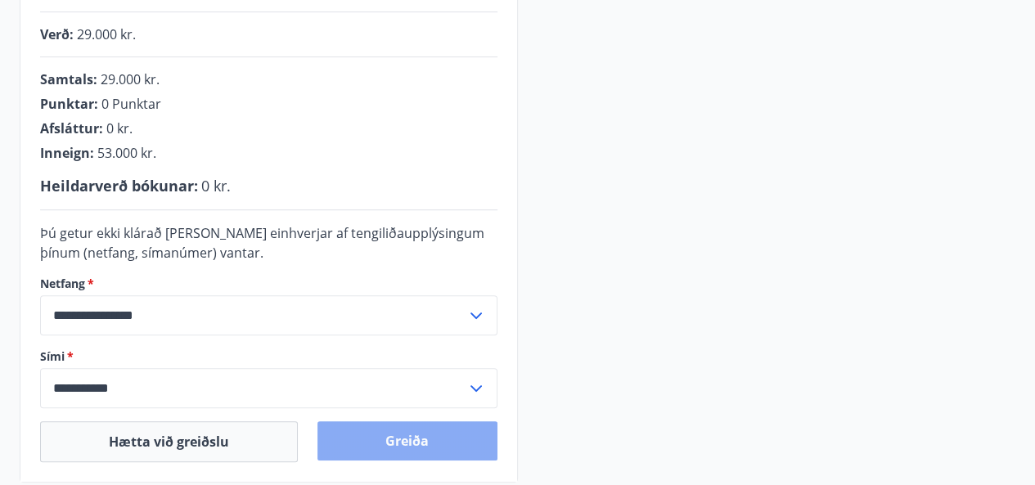
click at [411, 440] on button "Greiða" at bounding box center [407, 440] width 179 height 39
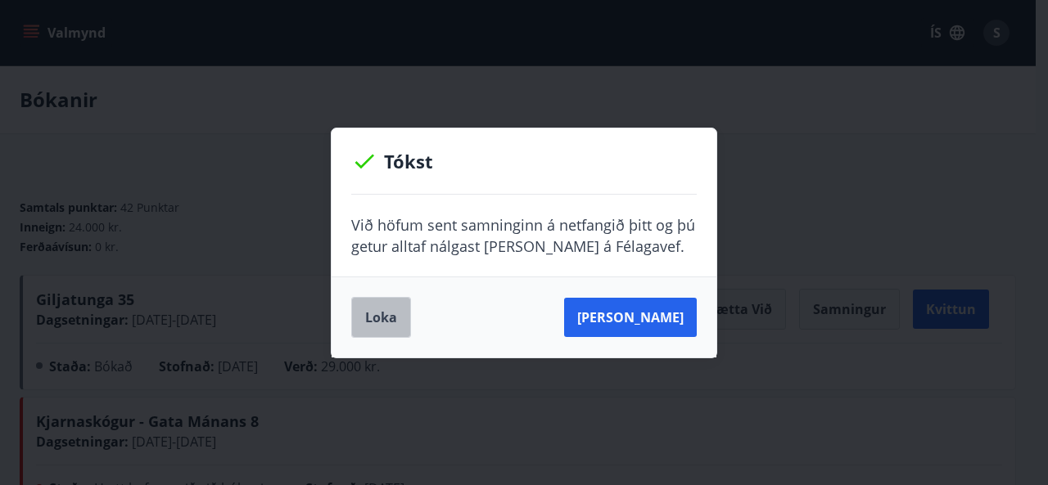
click at [378, 318] on button "Loka" at bounding box center [381, 317] width 60 height 41
